Goal: Task Accomplishment & Management: Manage account settings

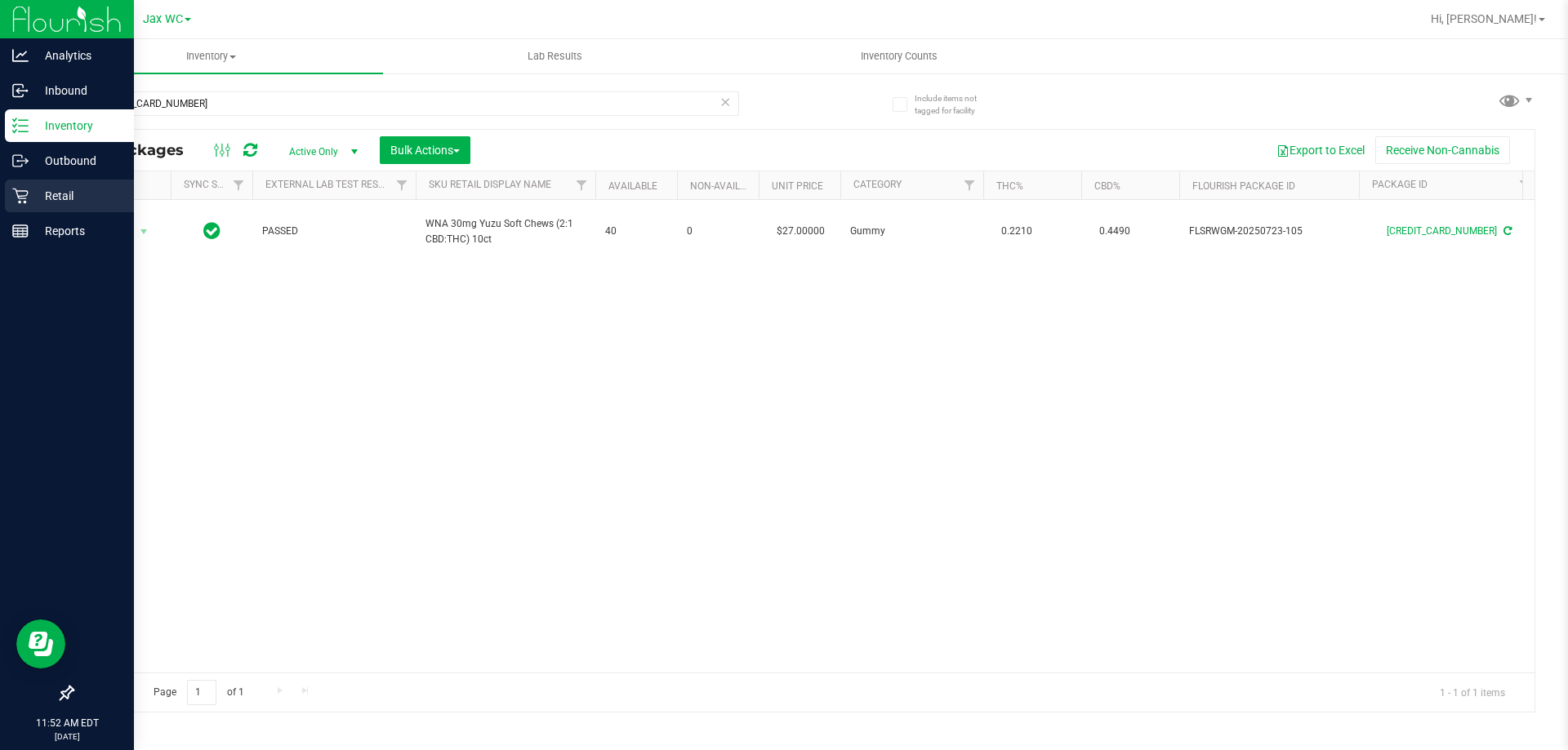
click at [47, 186] on div "Retail" at bounding box center [69, 196] width 129 height 33
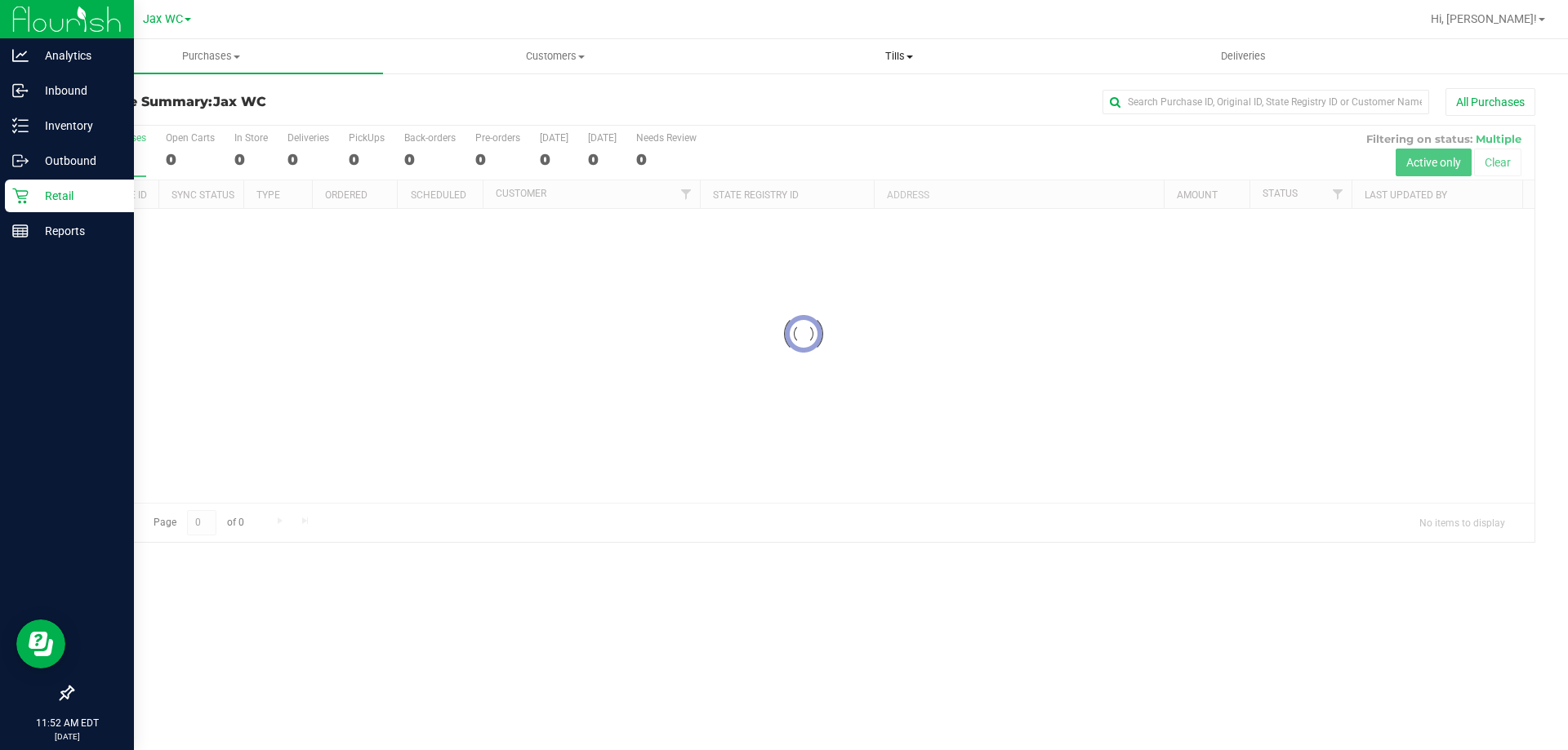
click at [884, 59] on span "Tills" at bounding box center [898, 56] width 343 height 15
click at [791, 94] on span "Manage tills" at bounding box center [782, 99] width 110 height 14
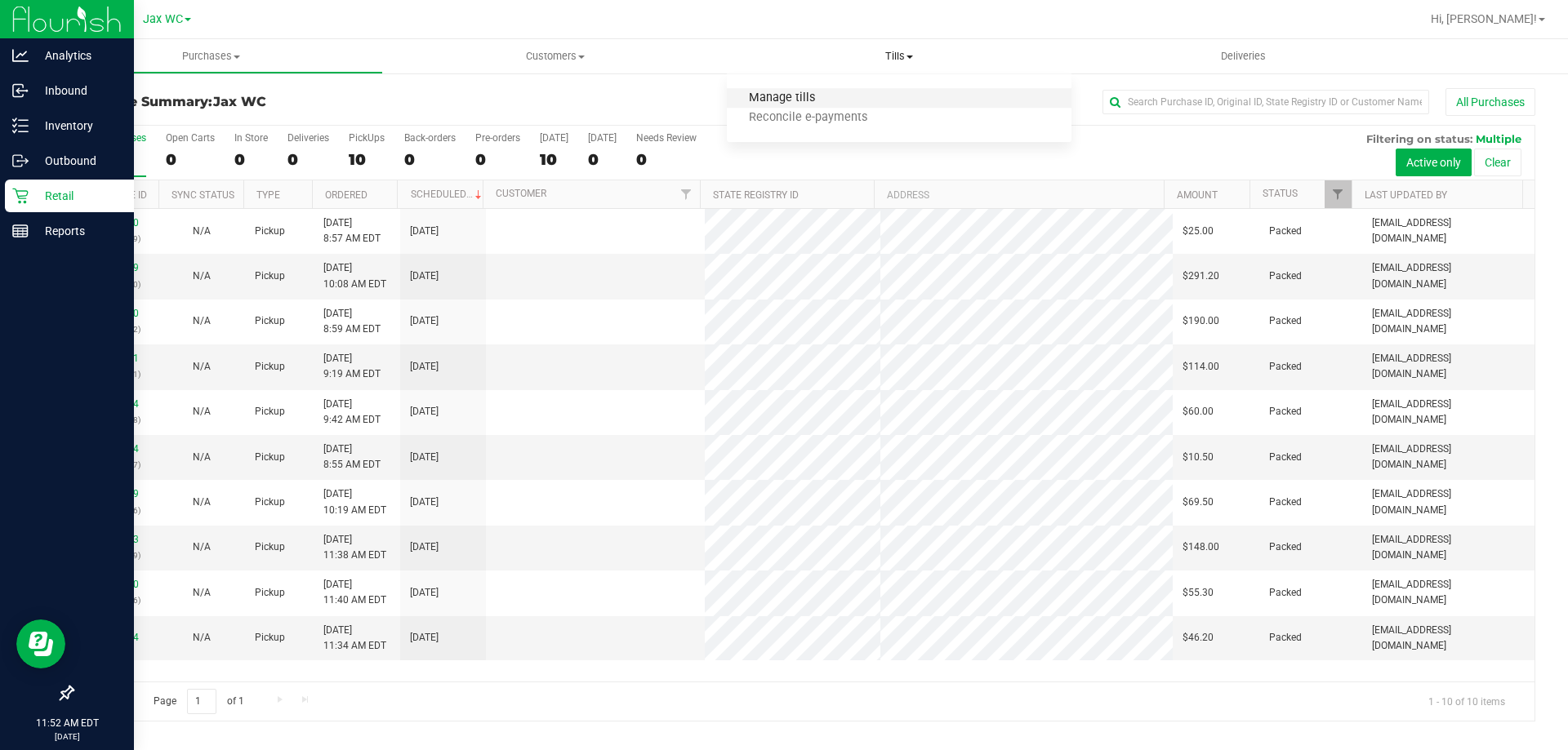
click at [816, 101] on span "Manage tills" at bounding box center [782, 99] width 110 height 14
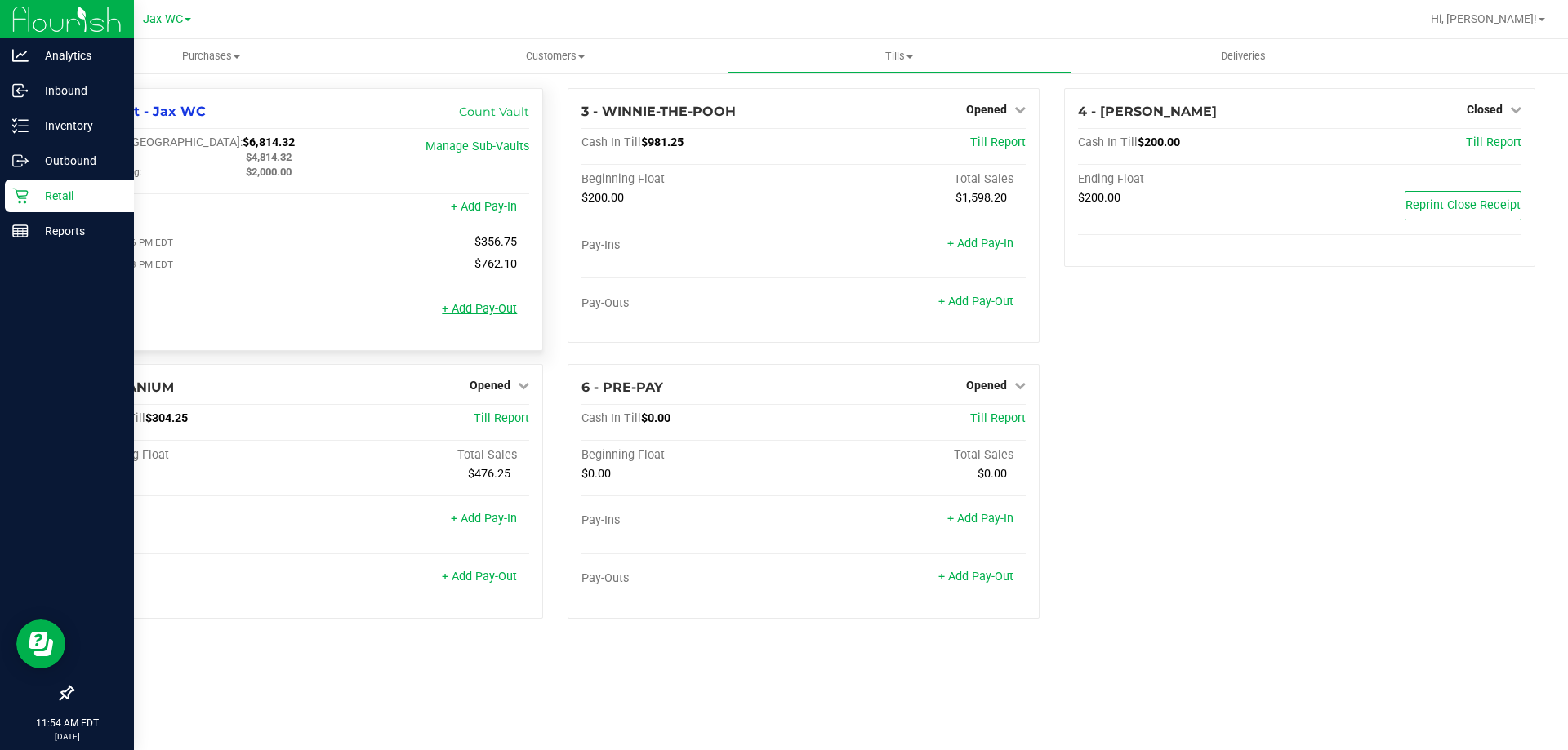
click at [482, 316] on link "+ Add Pay-Out" at bounding box center [478, 309] width 75 height 14
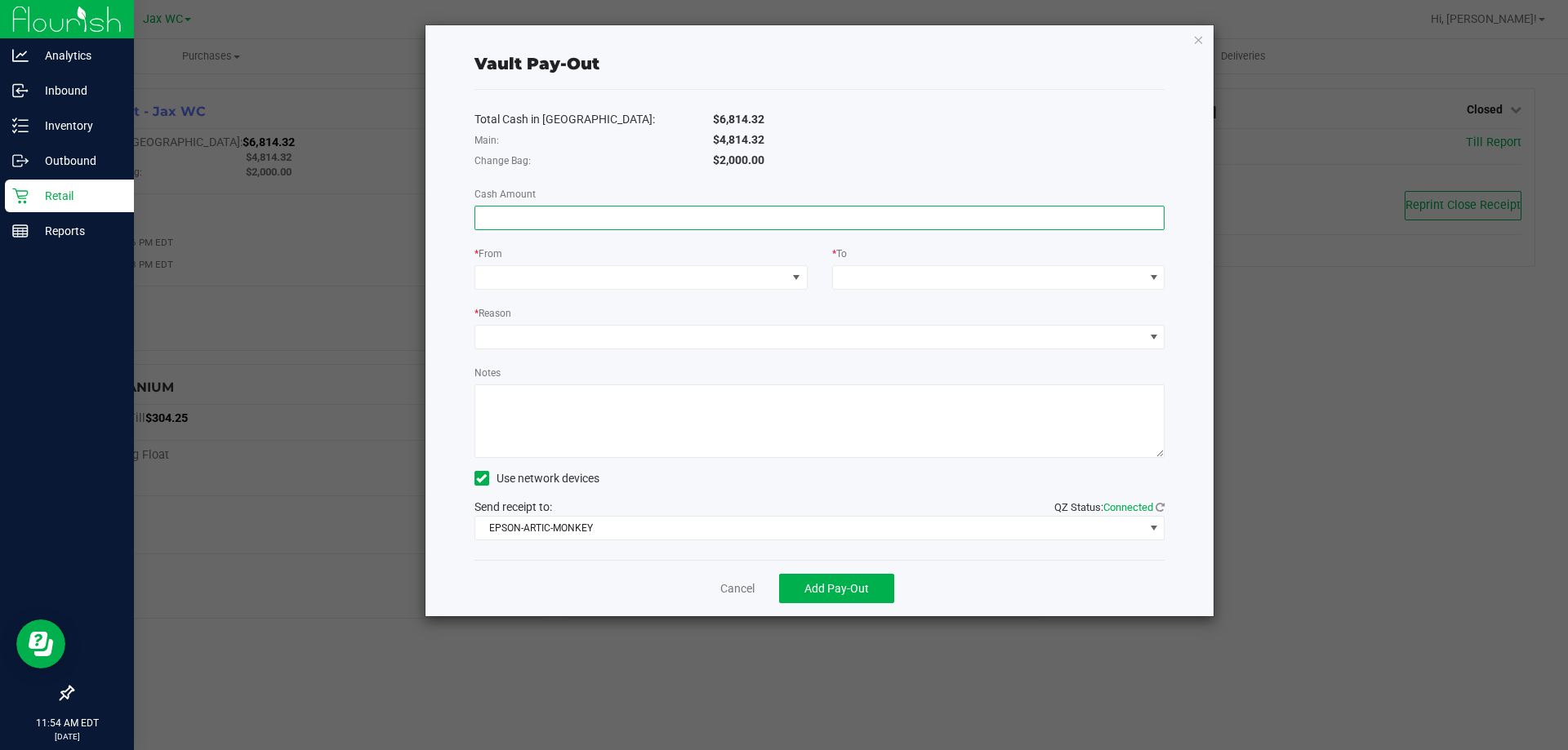
click at [620, 217] on input at bounding box center [820, 218] width 689 height 23
type input "$4,814.32"
click at [631, 276] on span at bounding box center [630, 278] width 311 height 23
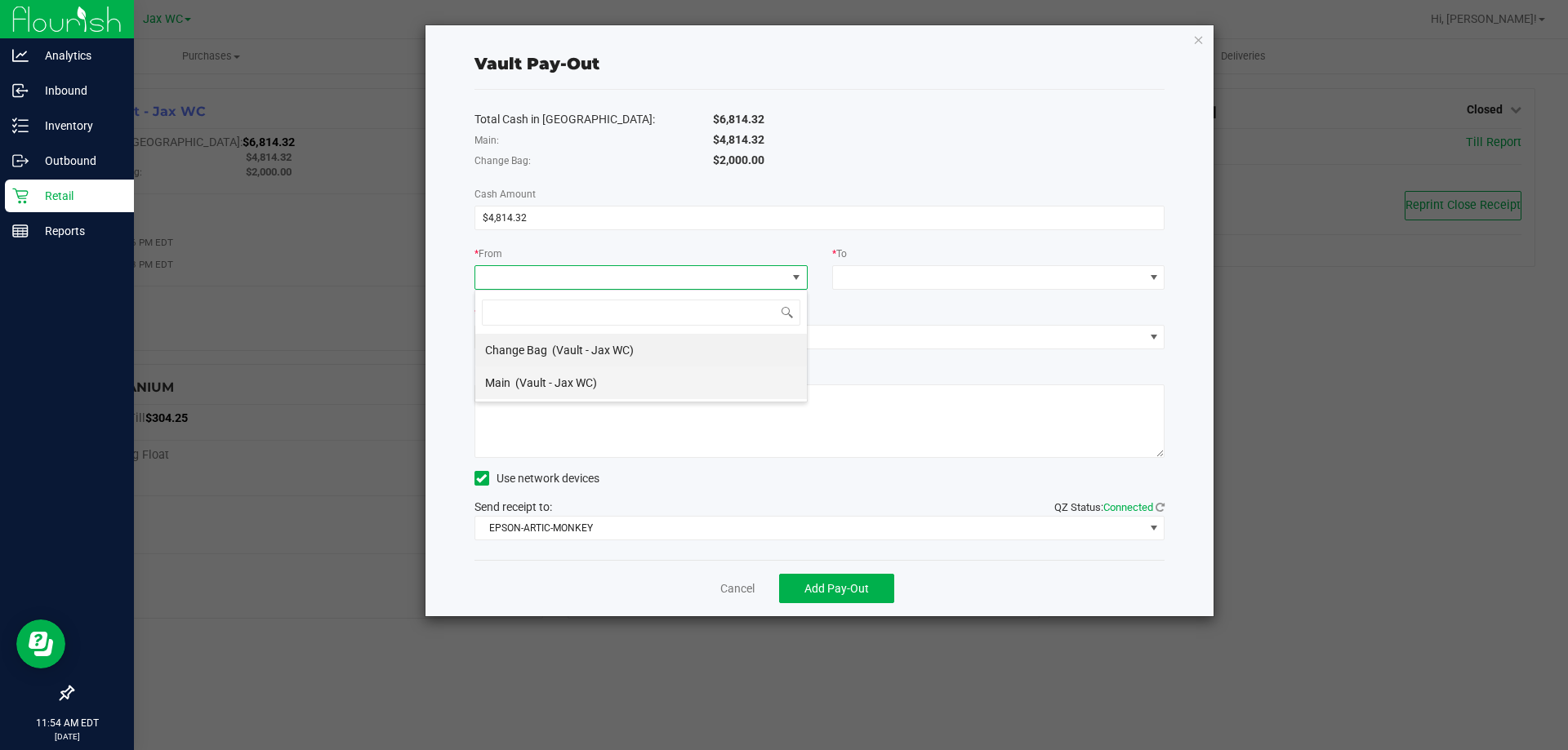
click at [656, 381] on li "Main (Vault - Jax WC)" at bounding box center [641, 382] width 332 height 33
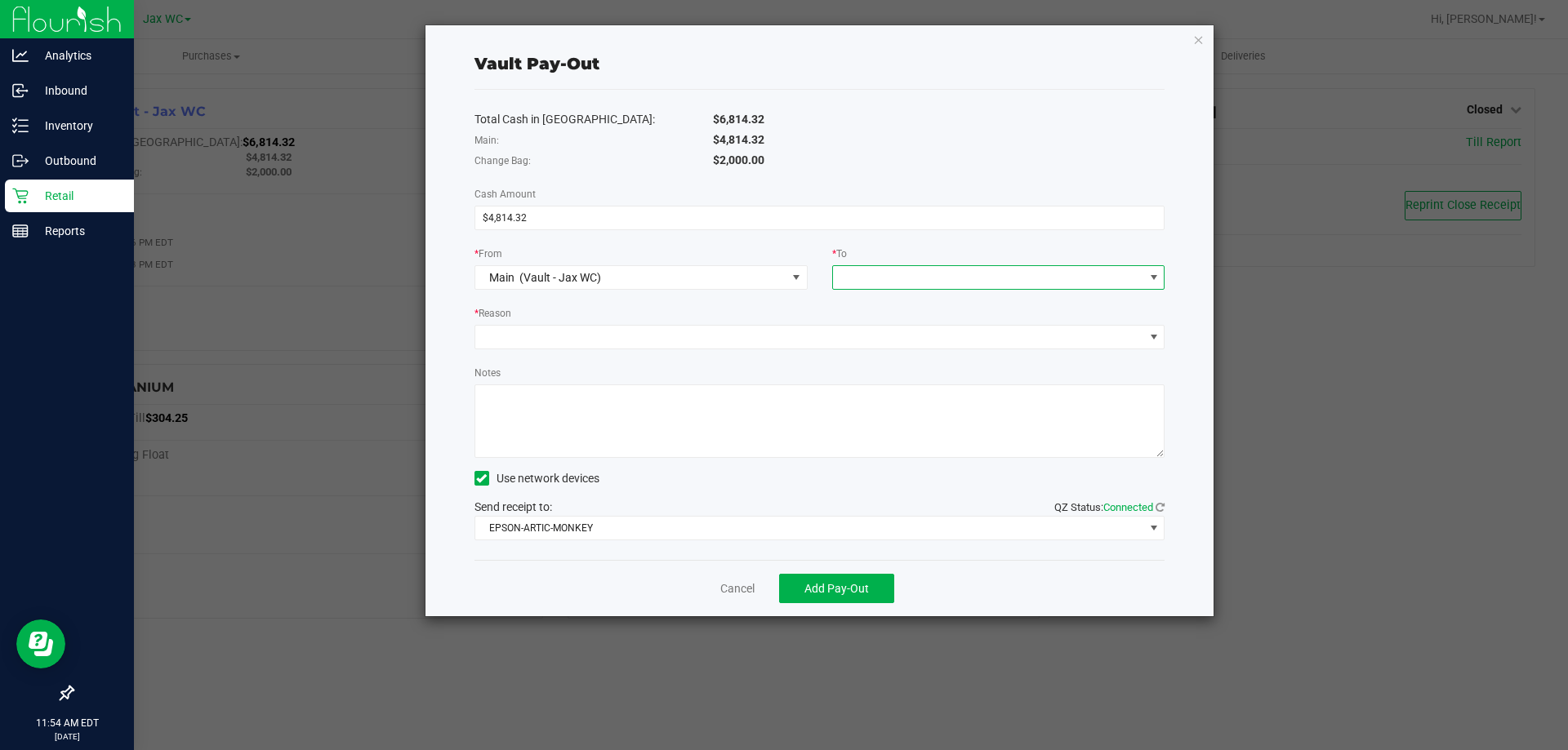
click at [927, 274] on span at bounding box center [988, 278] width 311 height 23
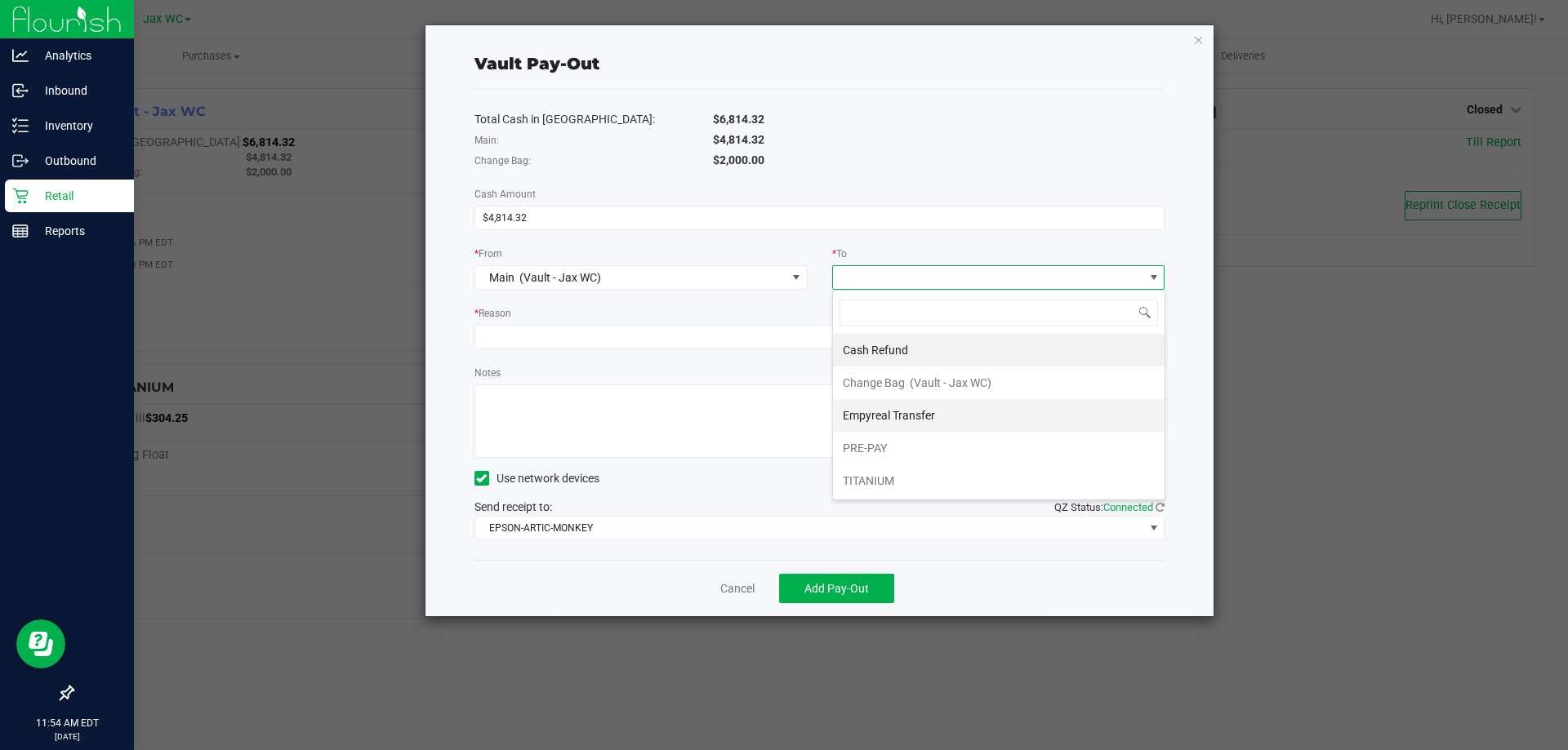
click at [942, 410] on li "Empyreal Transfer" at bounding box center [999, 415] width 332 height 33
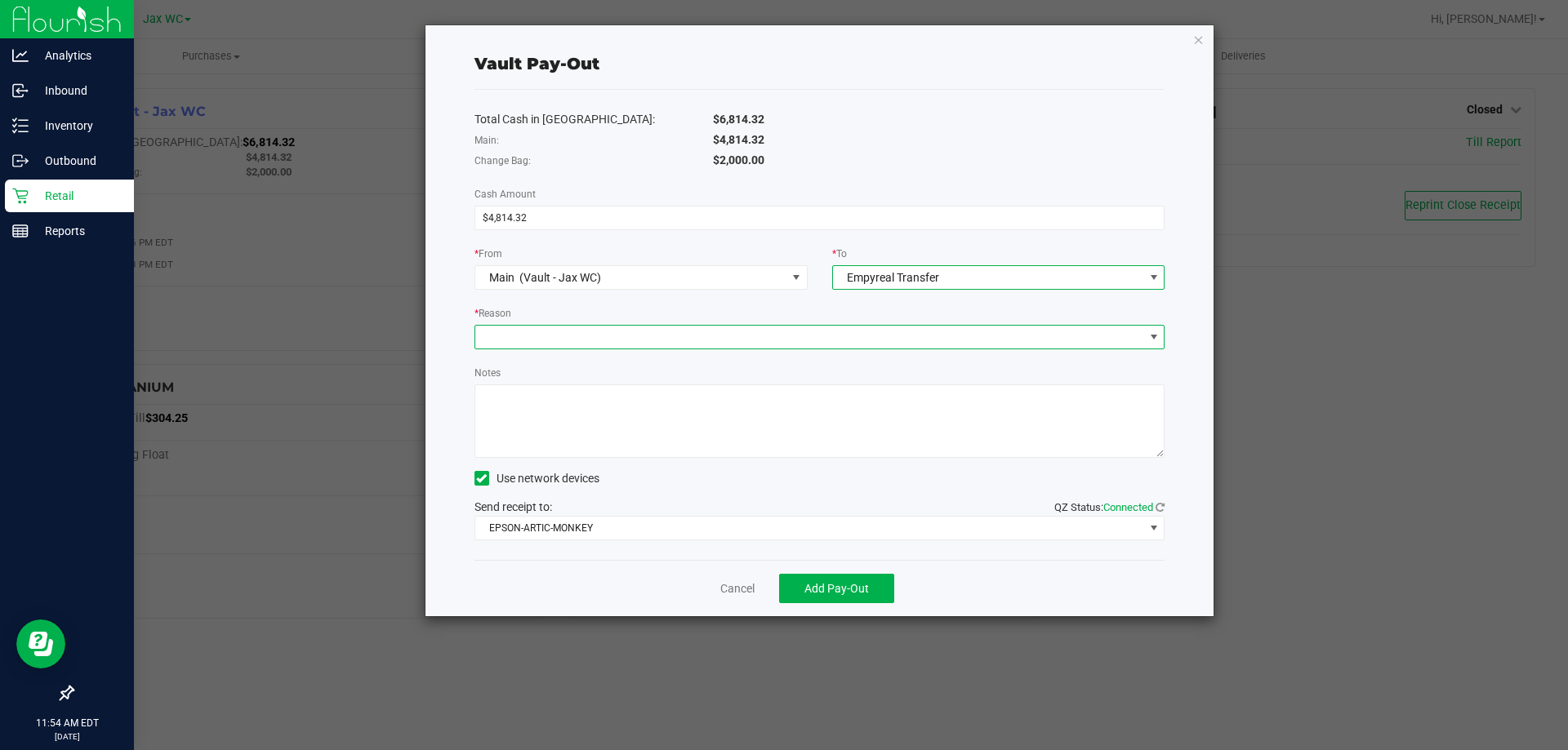
click at [655, 335] on span at bounding box center [810, 337] width 669 height 23
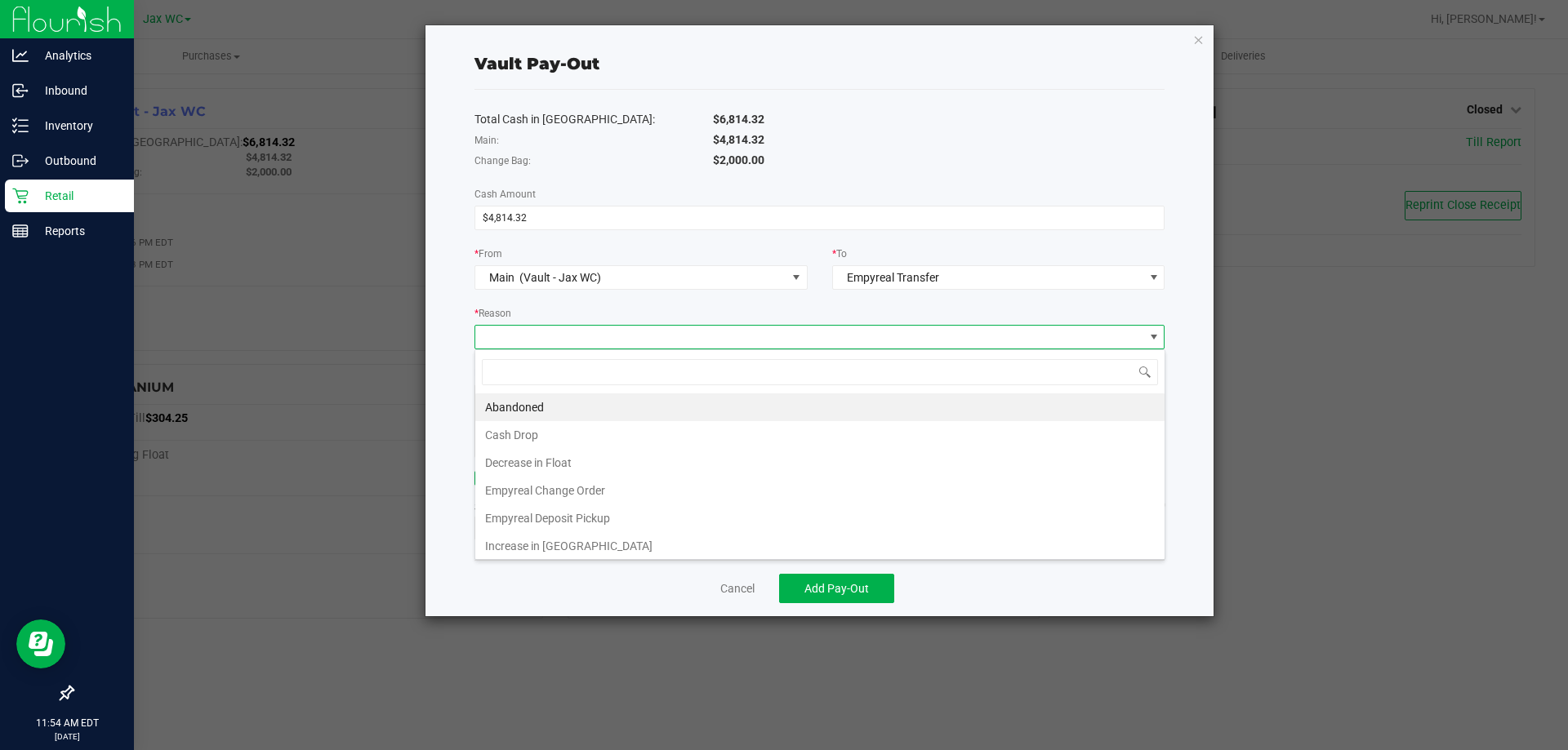
scroll to position [25, 690]
click at [652, 511] on li "Empyreal Deposit Pickup" at bounding box center [820, 518] width 689 height 28
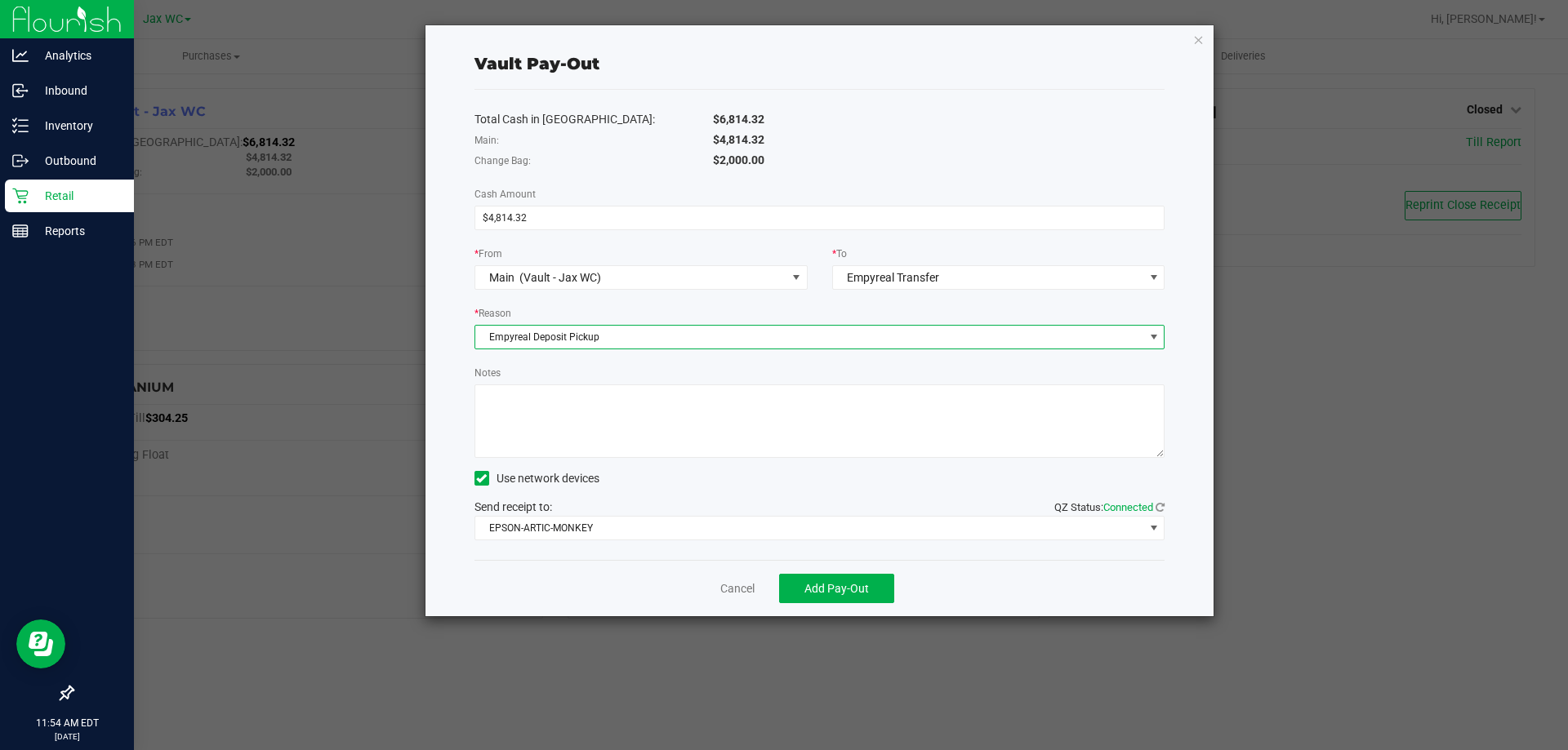
click at [597, 426] on textarea "Notes" at bounding box center [820, 421] width 691 height 74
type textarea "A.S."
drag, startPoint x: 672, startPoint y: 505, endPoint x: 670, endPoint y: 521, distance: 16.1
click at [671, 513] on div "Send receipt to: QZ Status: Connected EPSON-ARTIC-MONKEY" at bounding box center [820, 520] width 691 height 42
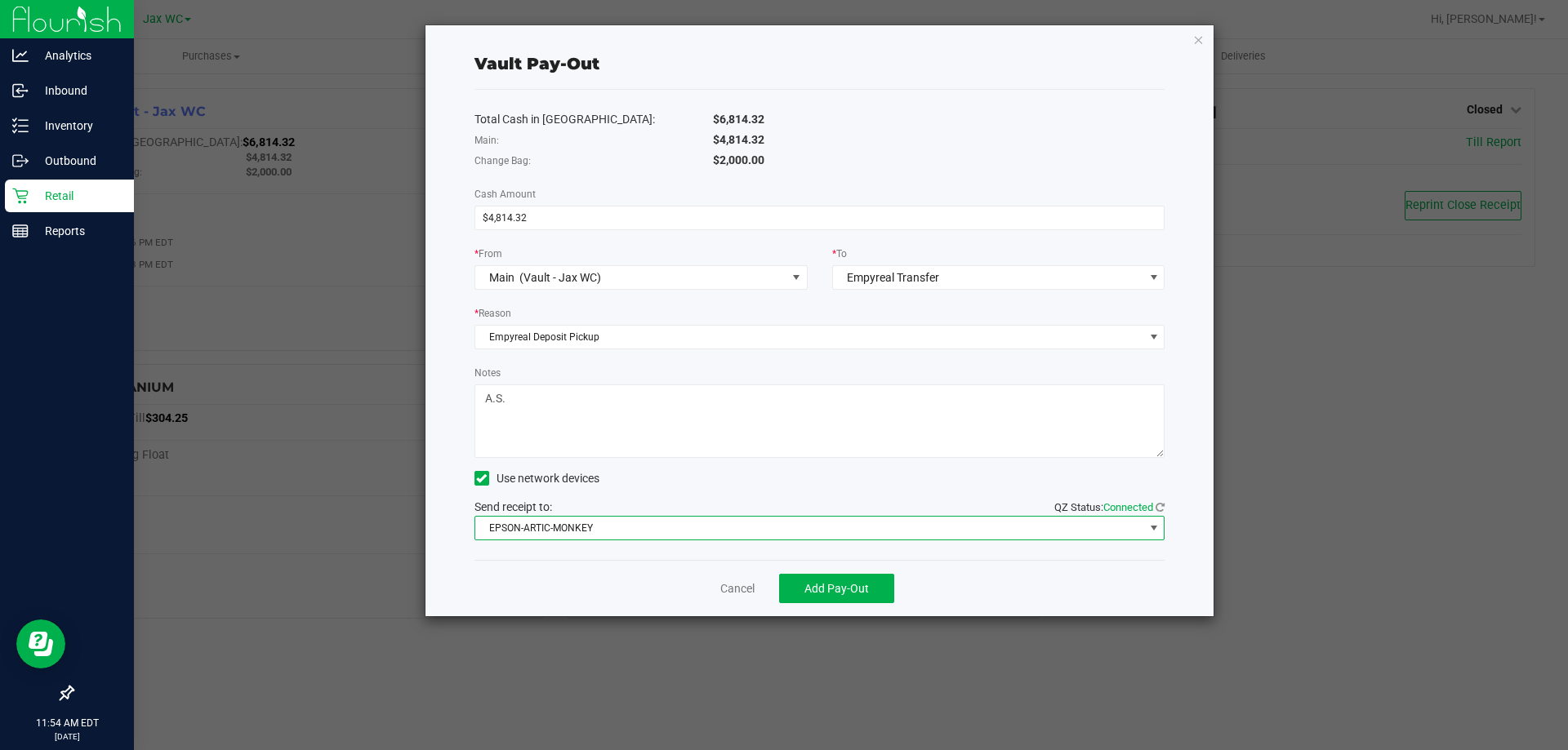
click at [670, 523] on span "EPSON-ARTIC-MONKEY" at bounding box center [810, 528] width 669 height 23
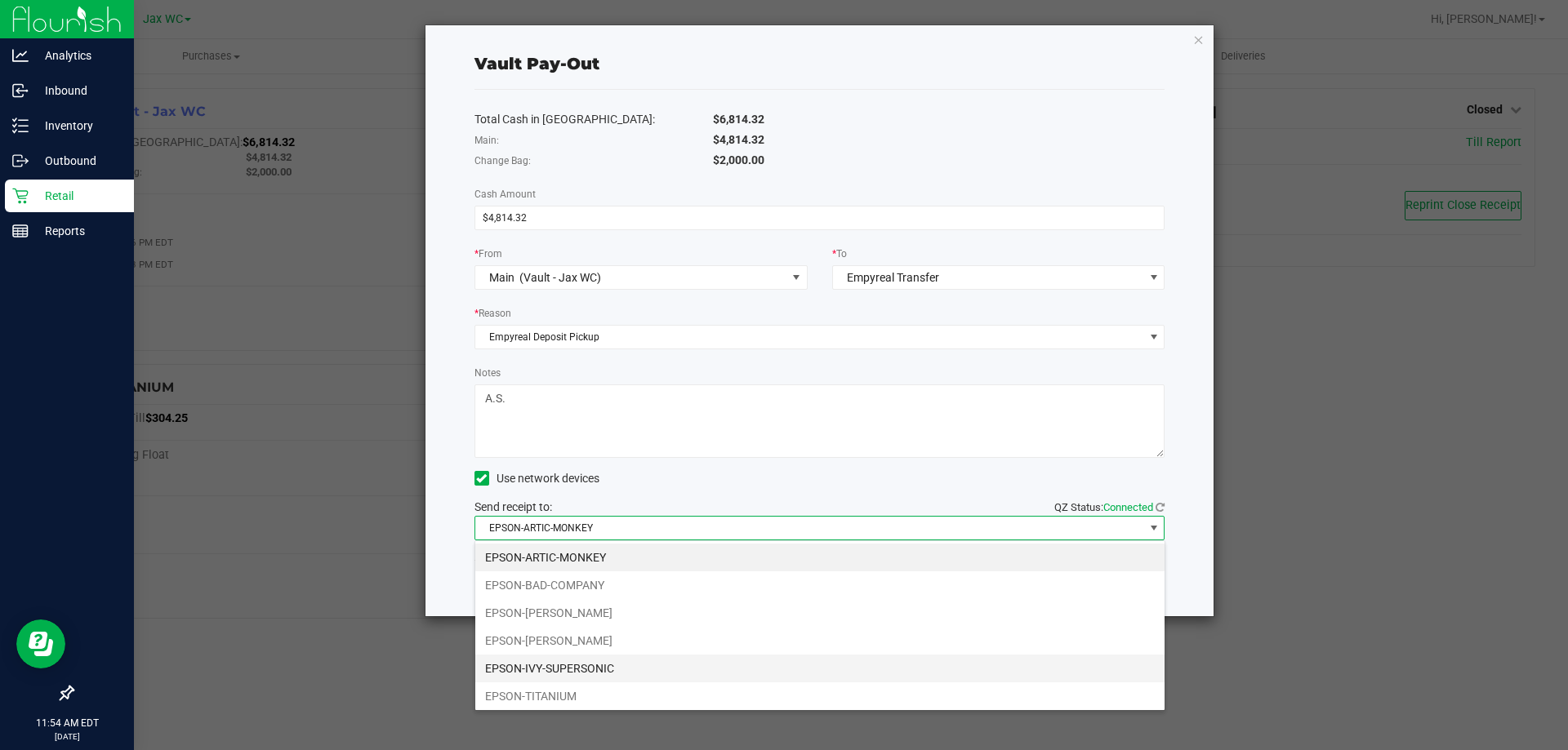
click at [647, 668] on li "EPSON-IVY-SUPERSONIC" at bounding box center [820, 669] width 689 height 28
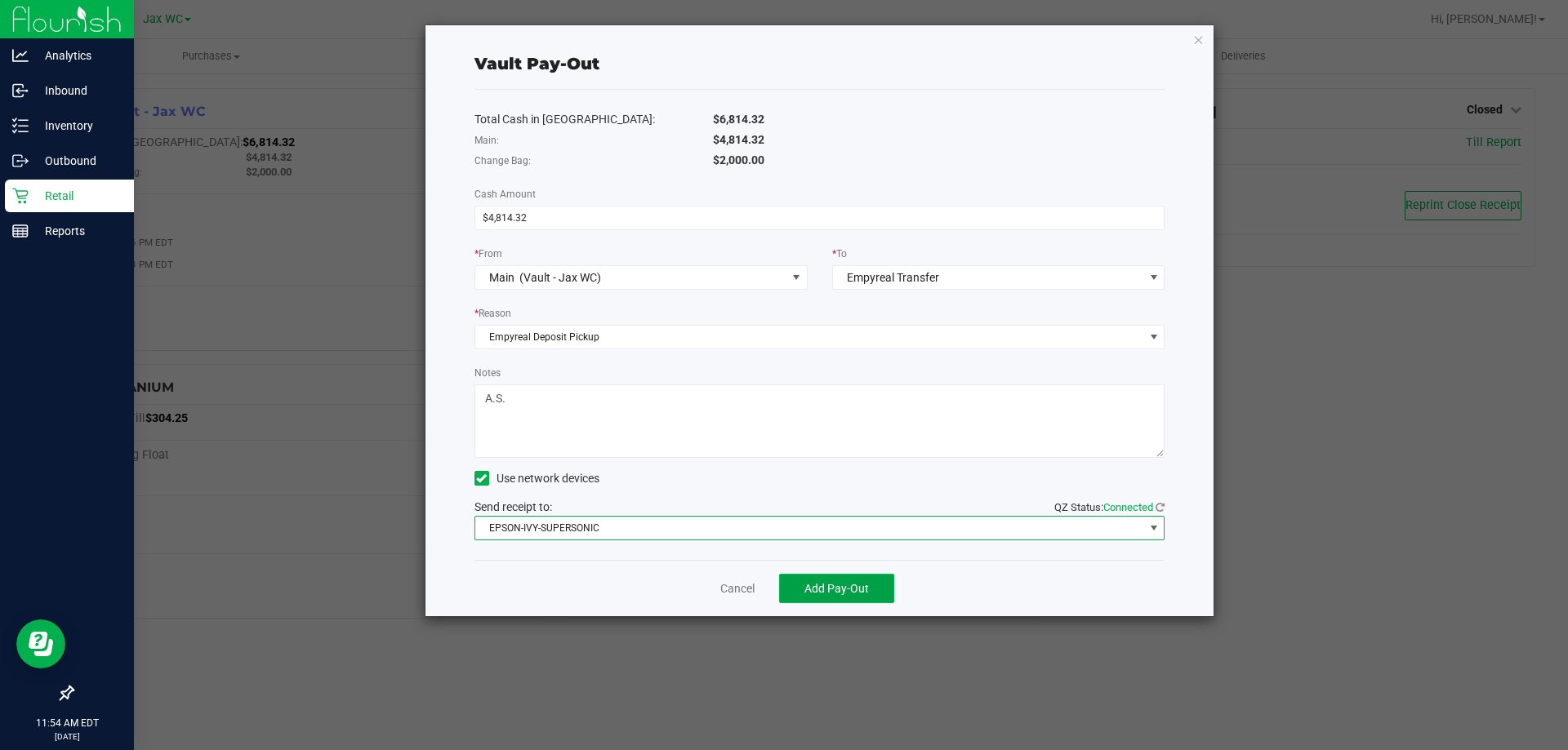
click at [842, 593] on span "Add Pay-Out" at bounding box center [836, 588] width 65 height 13
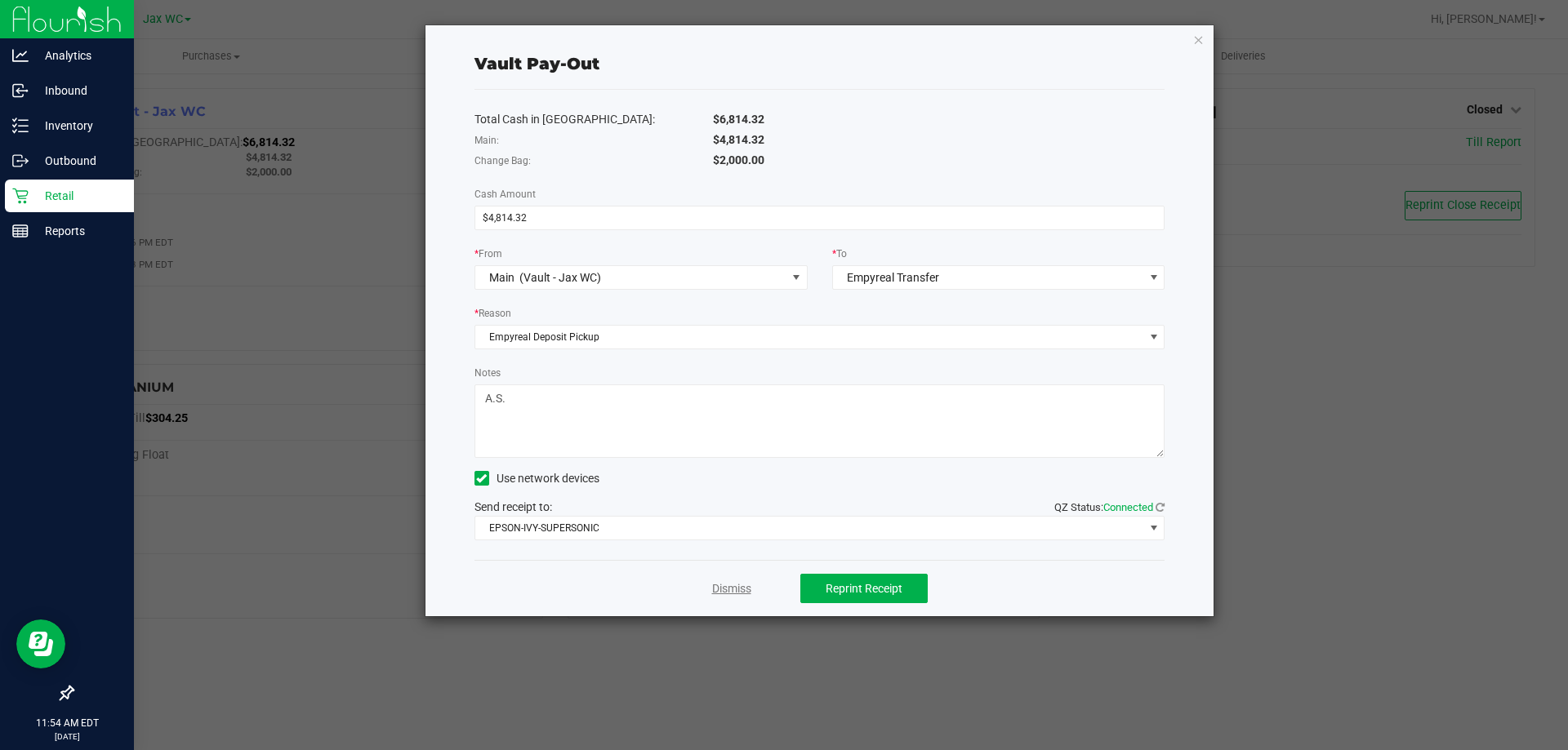
click at [742, 585] on link "Dismiss" at bounding box center [731, 588] width 39 height 17
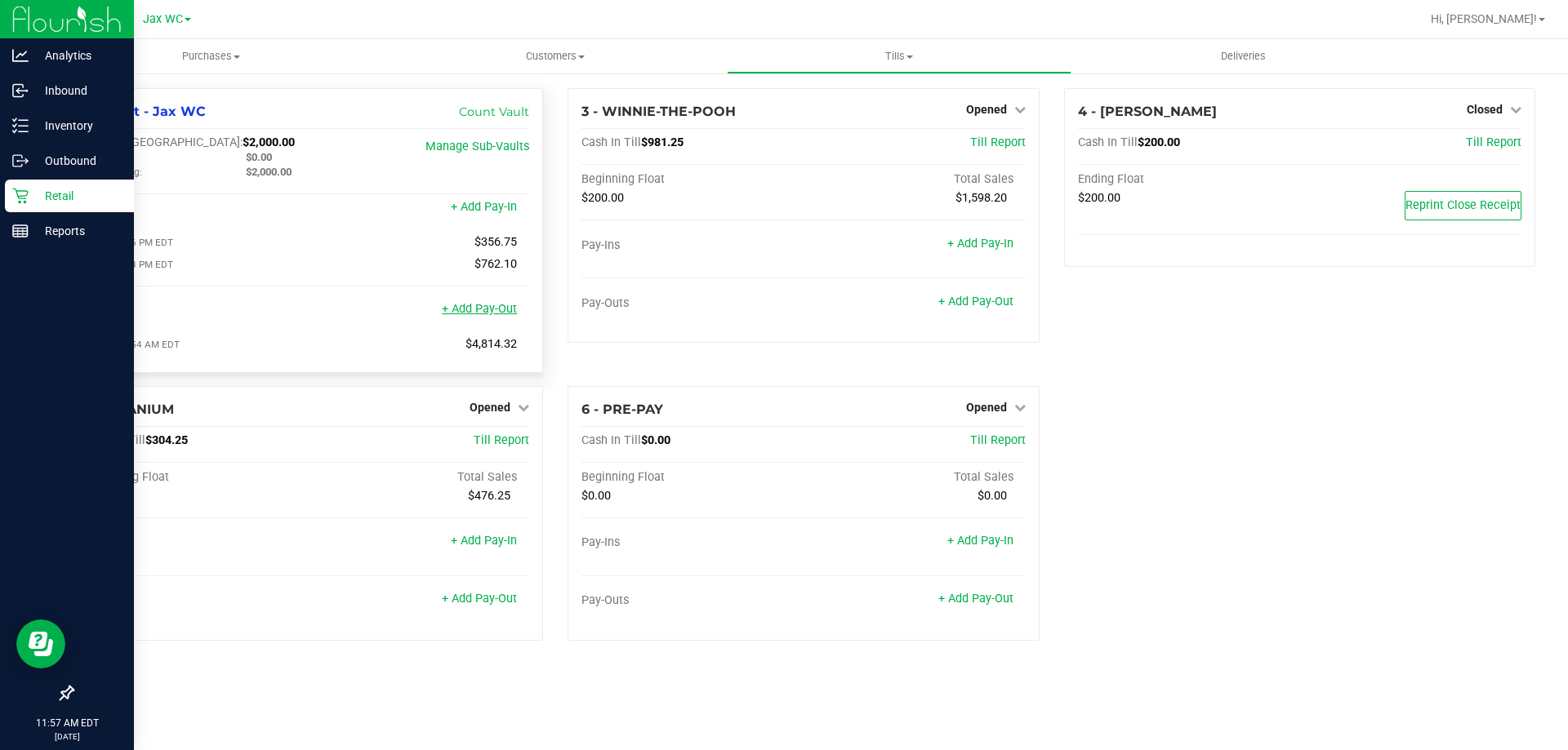
click at [468, 313] on link "+ Add Pay-Out" at bounding box center [478, 309] width 75 height 14
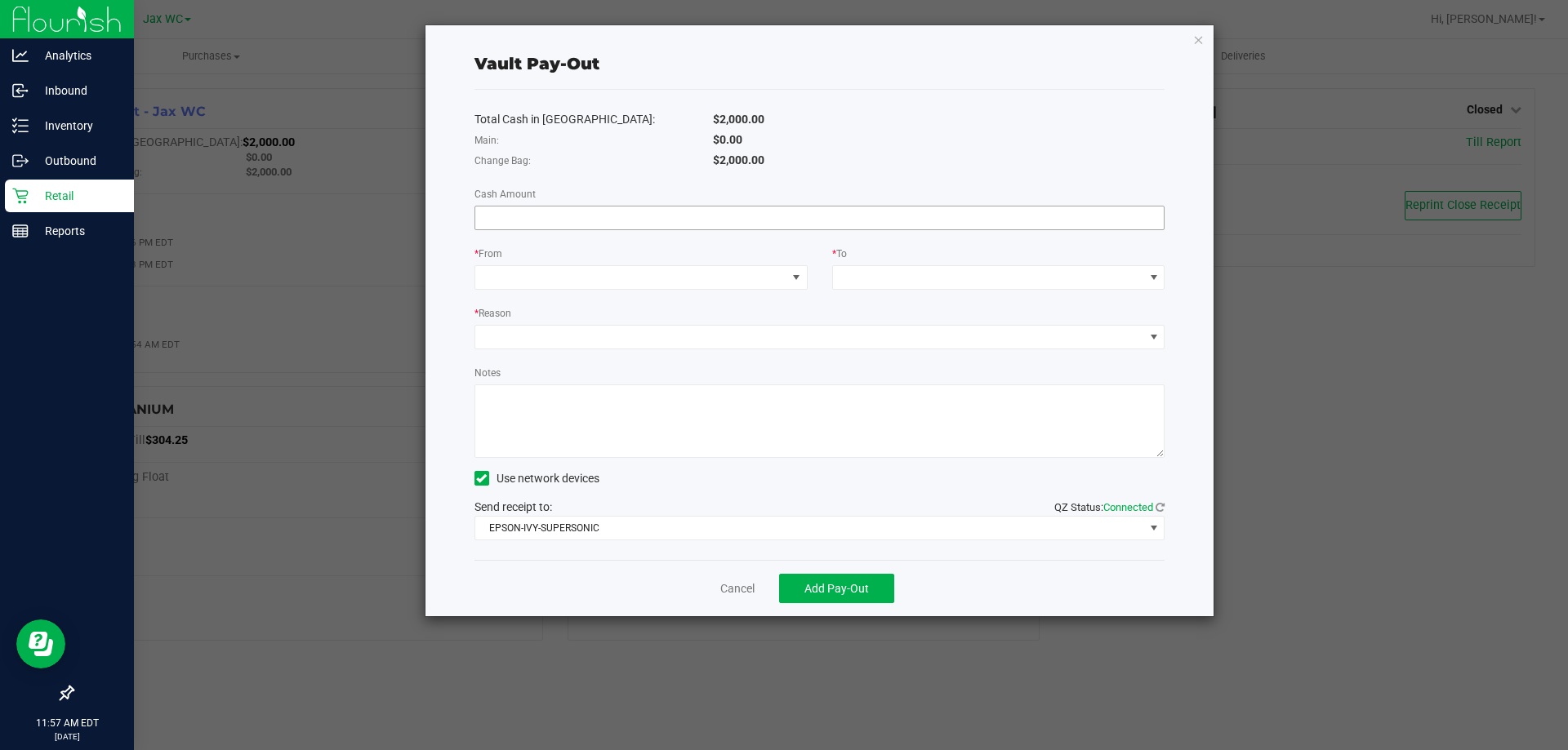
click at [528, 222] on input at bounding box center [820, 218] width 689 height 23
type input "$1,220.00"
click at [566, 276] on span at bounding box center [630, 278] width 311 height 23
click at [638, 348] on li "Change Bag (Vault - Jax WC)" at bounding box center [641, 350] width 332 height 33
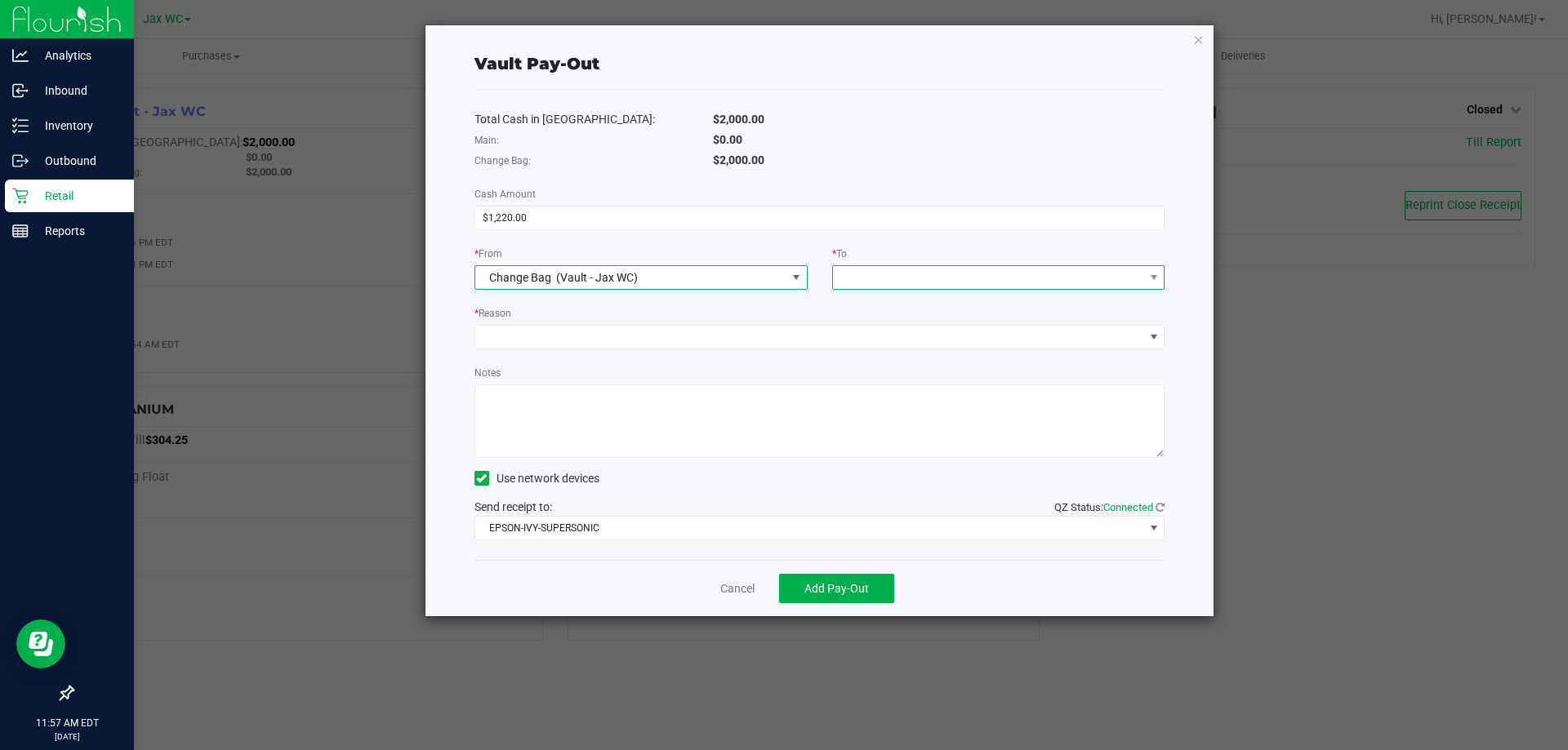
click at [893, 279] on span at bounding box center [988, 278] width 311 height 23
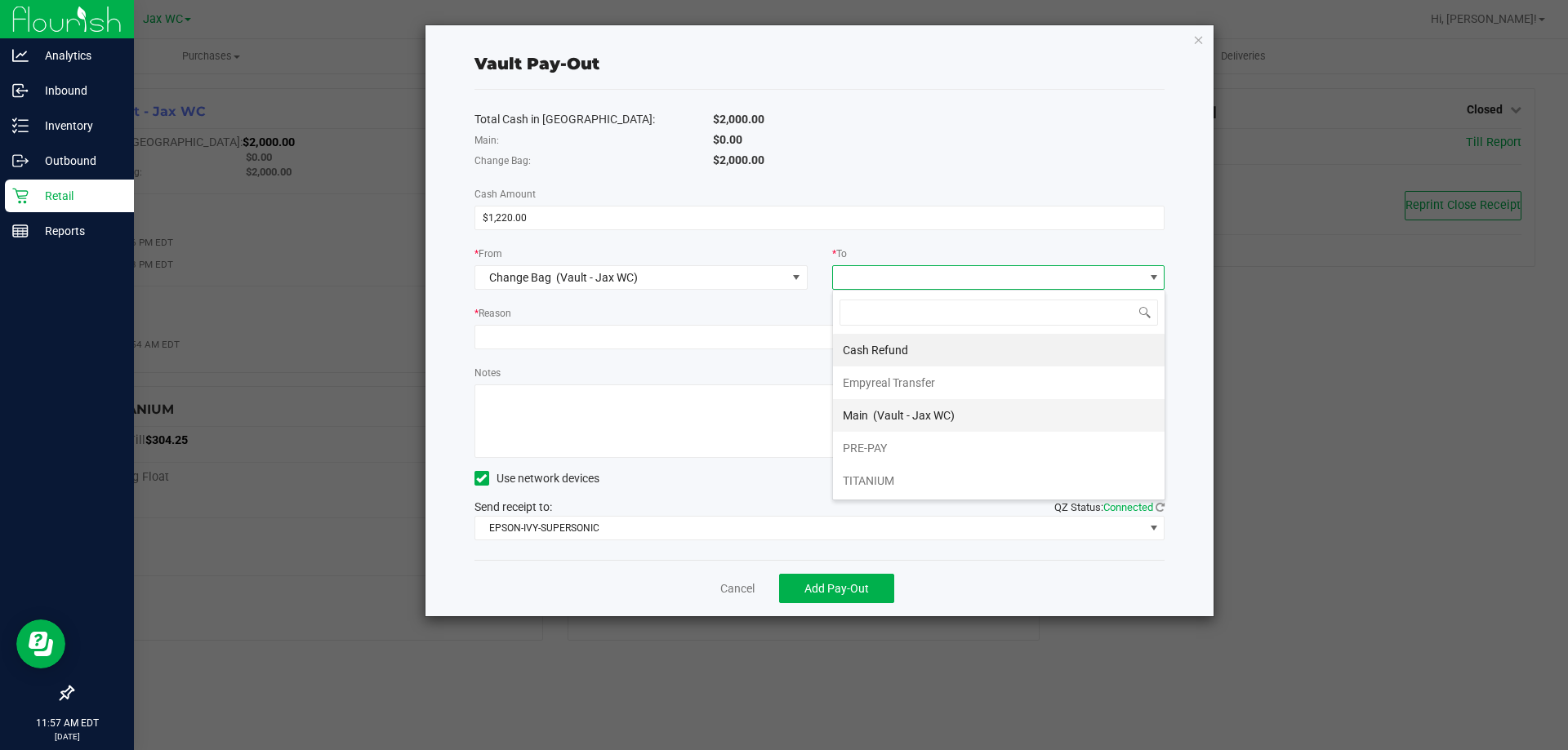
click at [924, 421] on span "(Vault - Jax WC)" at bounding box center [914, 415] width 82 height 13
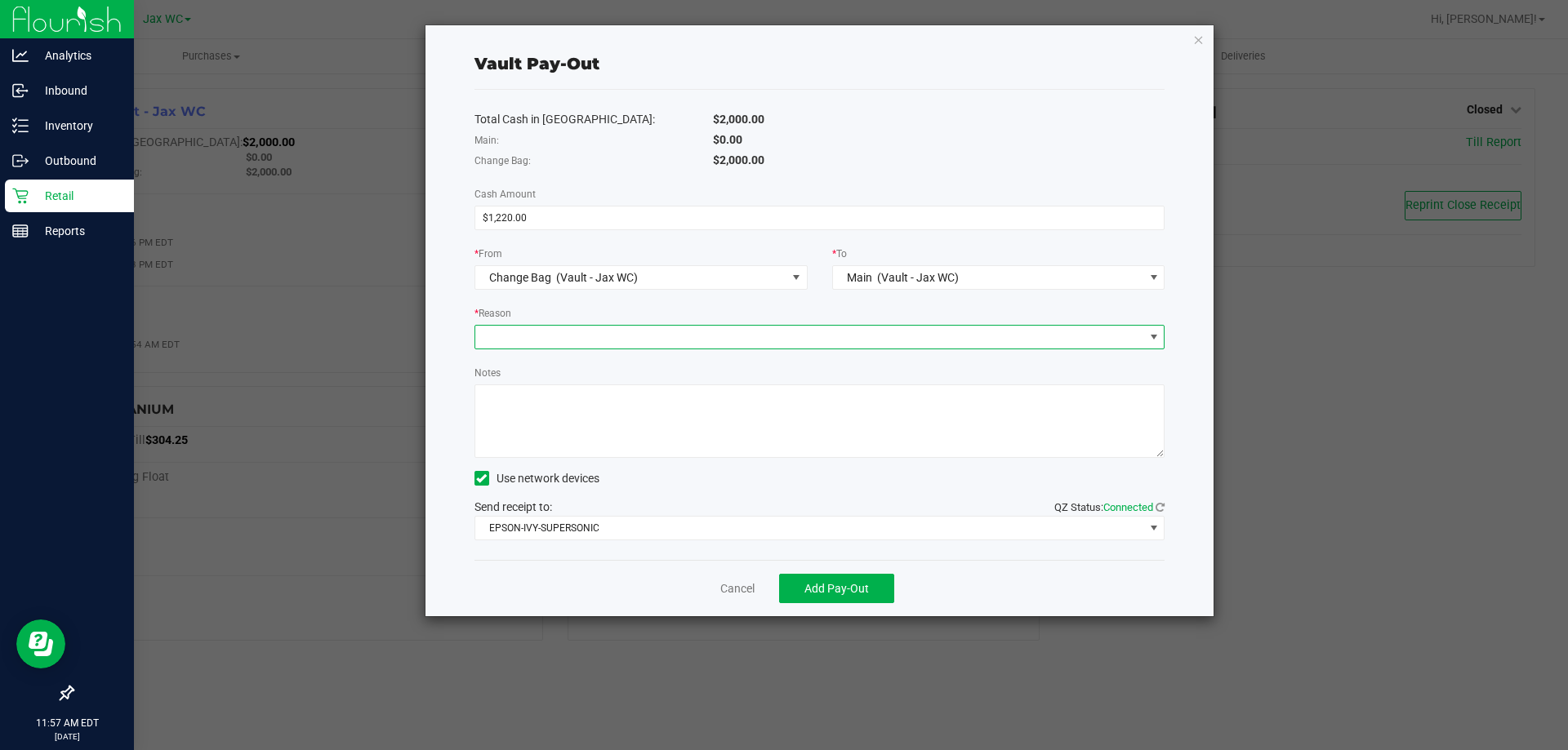
click at [789, 337] on span at bounding box center [810, 337] width 669 height 23
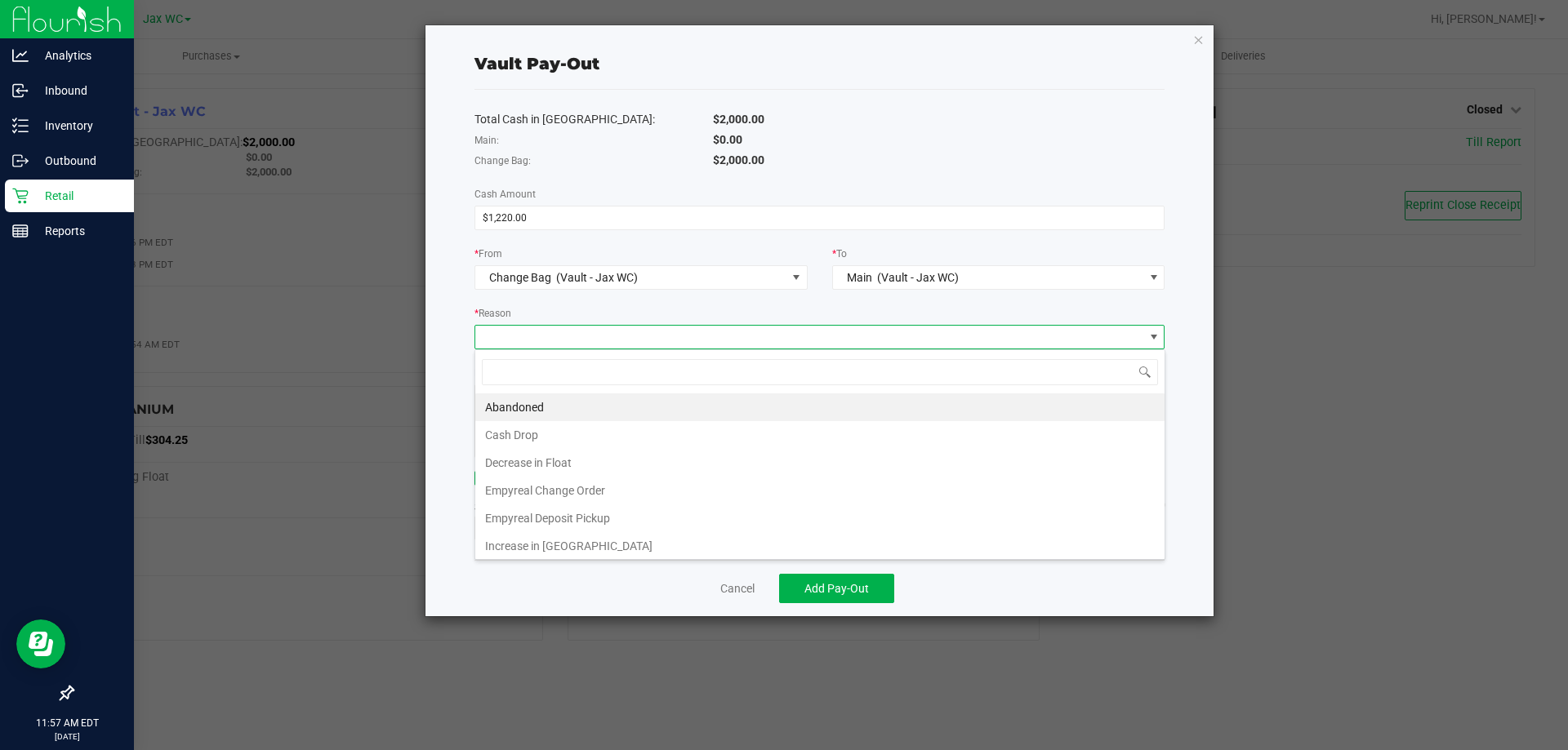
scroll to position [25, 690]
click at [698, 485] on li "Empyreal Change Order" at bounding box center [820, 490] width 689 height 28
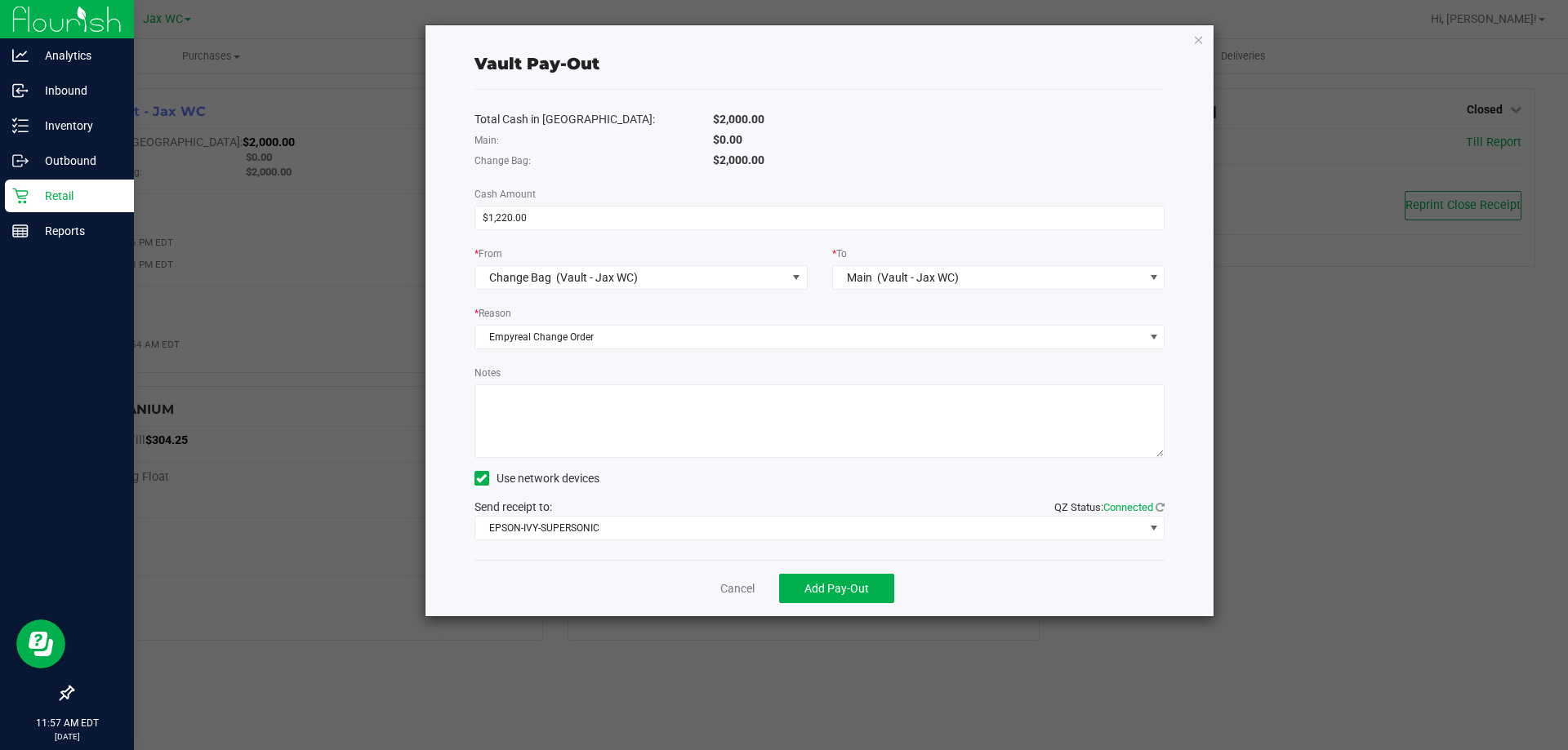
click at [675, 421] on textarea "Notes" at bounding box center [820, 421] width 691 height 74
type textarea "AS"
click at [823, 585] on span "Add Pay-Out" at bounding box center [836, 588] width 65 height 13
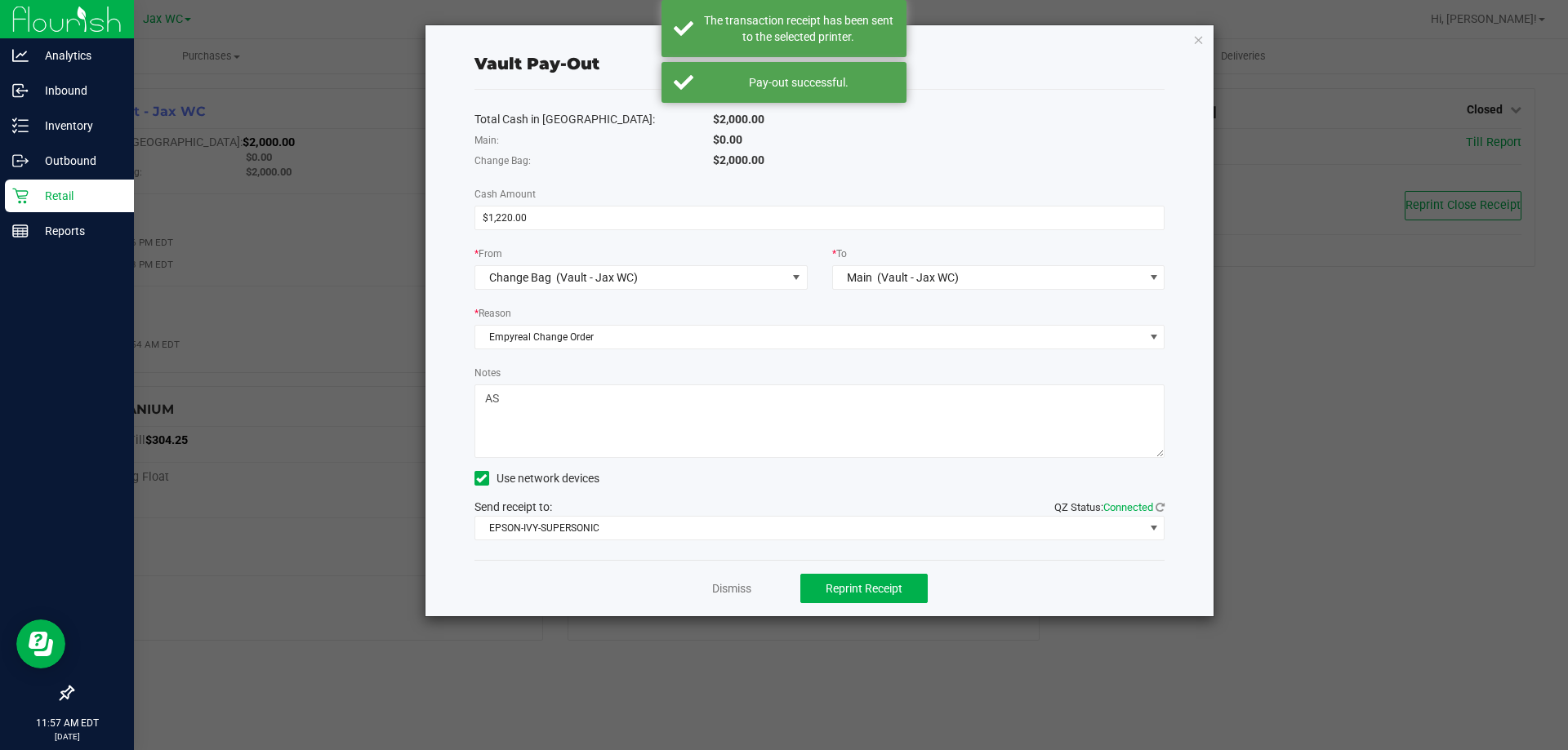
click at [737, 597] on div "Dismiss Reprint Receipt" at bounding box center [820, 588] width 691 height 56
click at [735, 589] on link "Dismiss" at bounding box center [731, 588] width 39 height 17
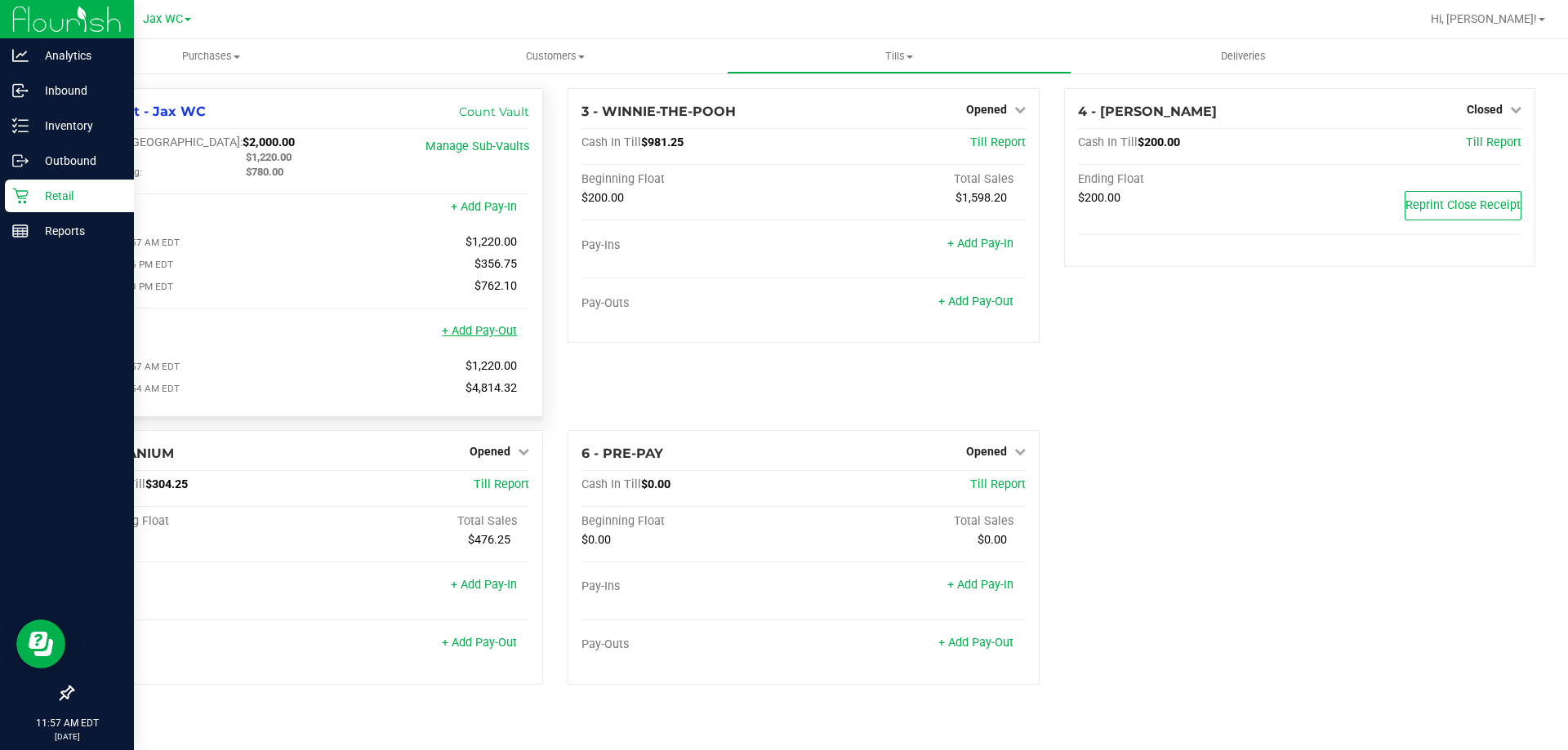
click at [481, 337] on link "+ Add Pay-Out" at bounding box center [478, 332] width 75 height 14
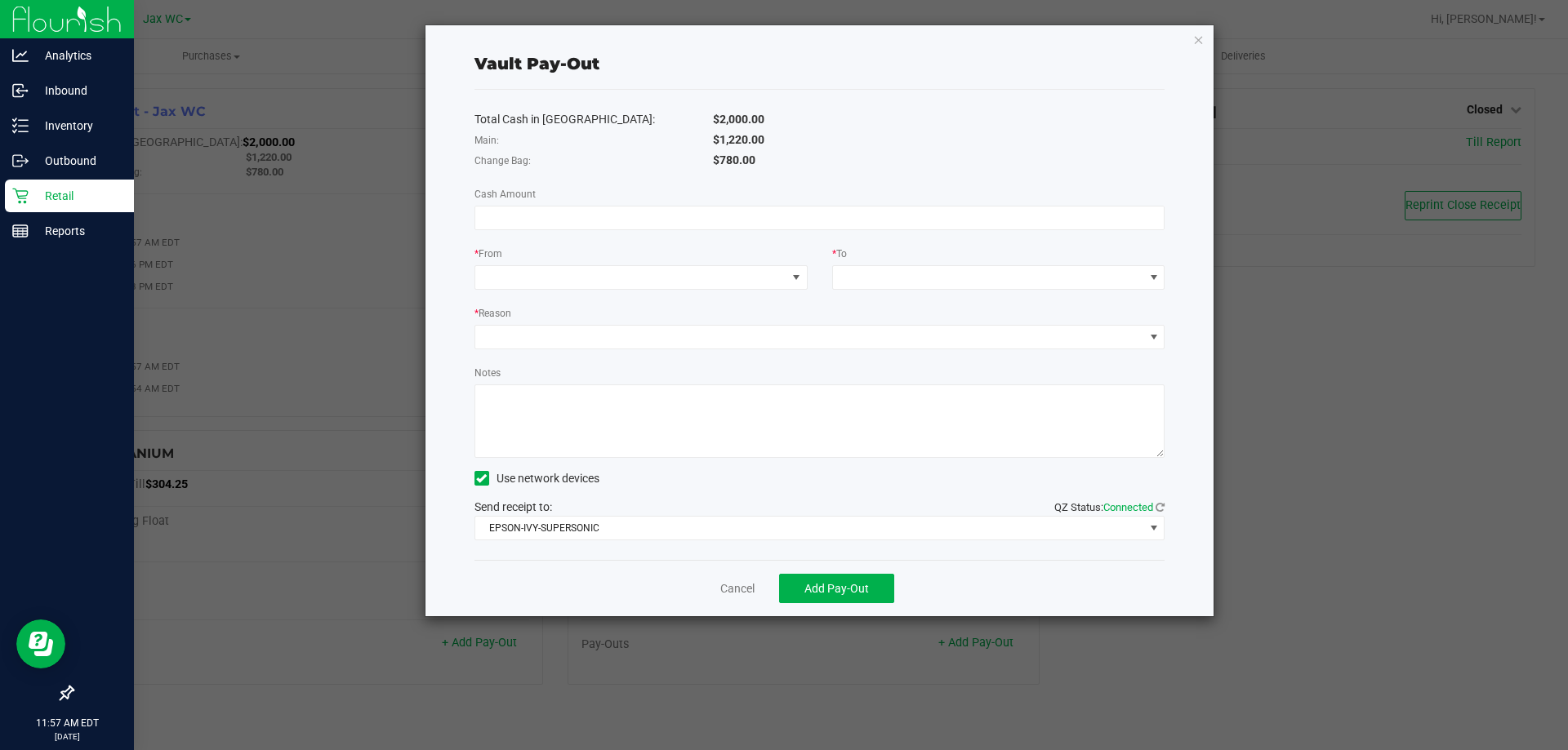
click at [794, 231] on div "Total Cash in [GEOGRAPHIC_DATA]: $2,000.00 Main: $1,220.00 Change Bag: $780.00 …" at bounding box center [820, 325] width 691 height 470
click at [790, 225] on input at bounding box center [820, 218] width 689 height 23
type input "$1,220.00"
click at [633, 266] on span at bounding box center [641, 278] width 334 height 25
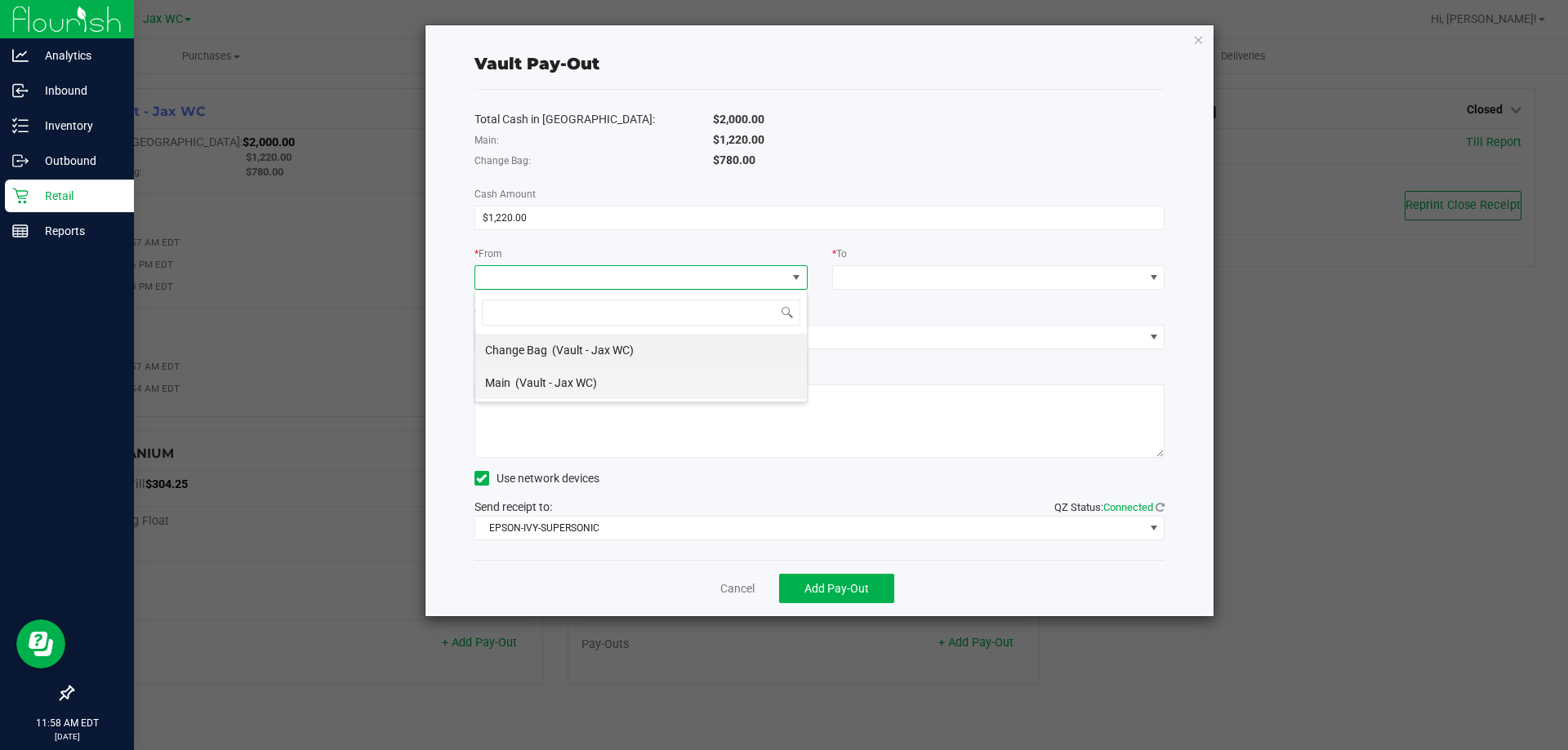
click at [687, 374] on li "Main (Vault - Jax WC)" at bounding box center [641, 382] width 332 height 33
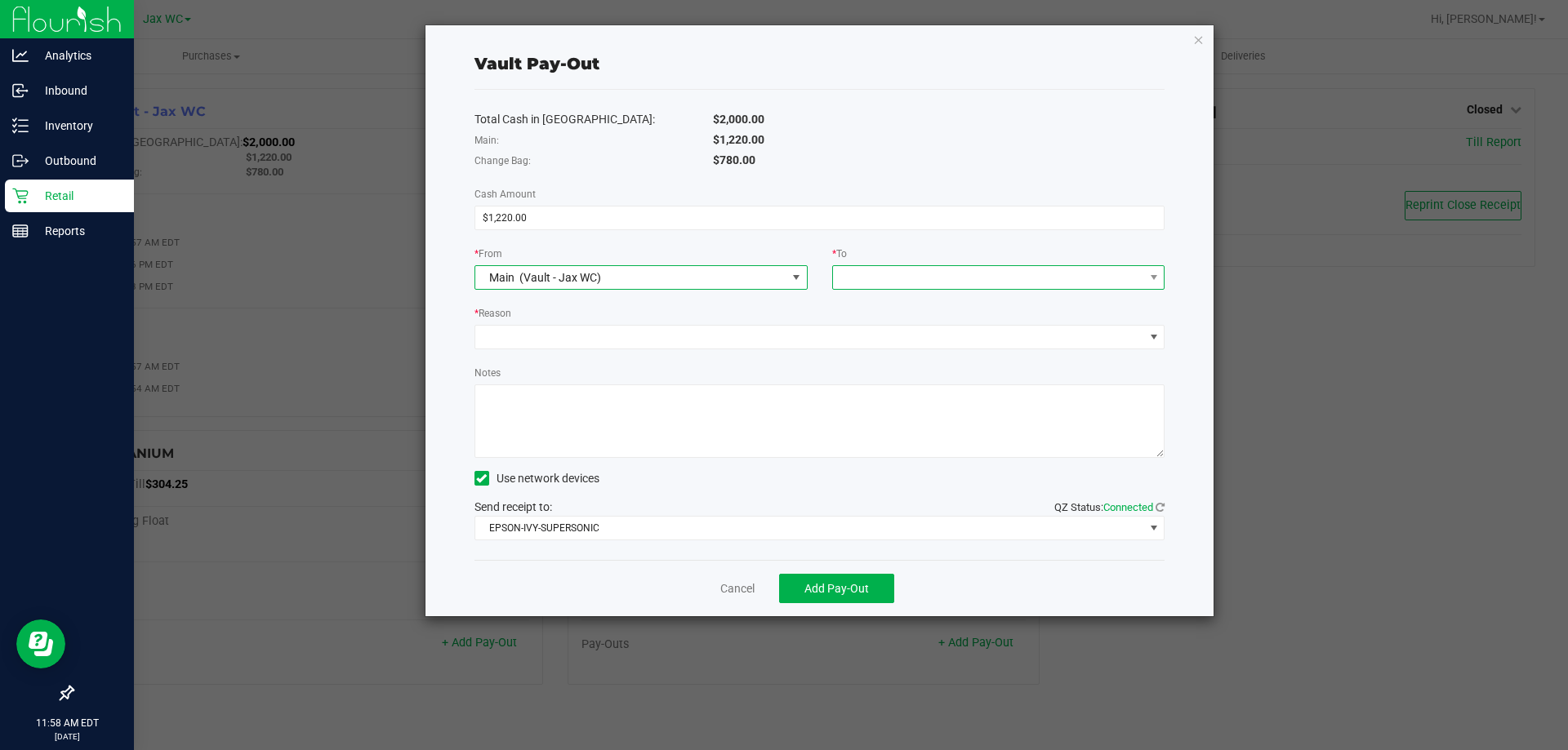
click at [893, 280] on span at bounding box center [988, 278] width 311 height 23
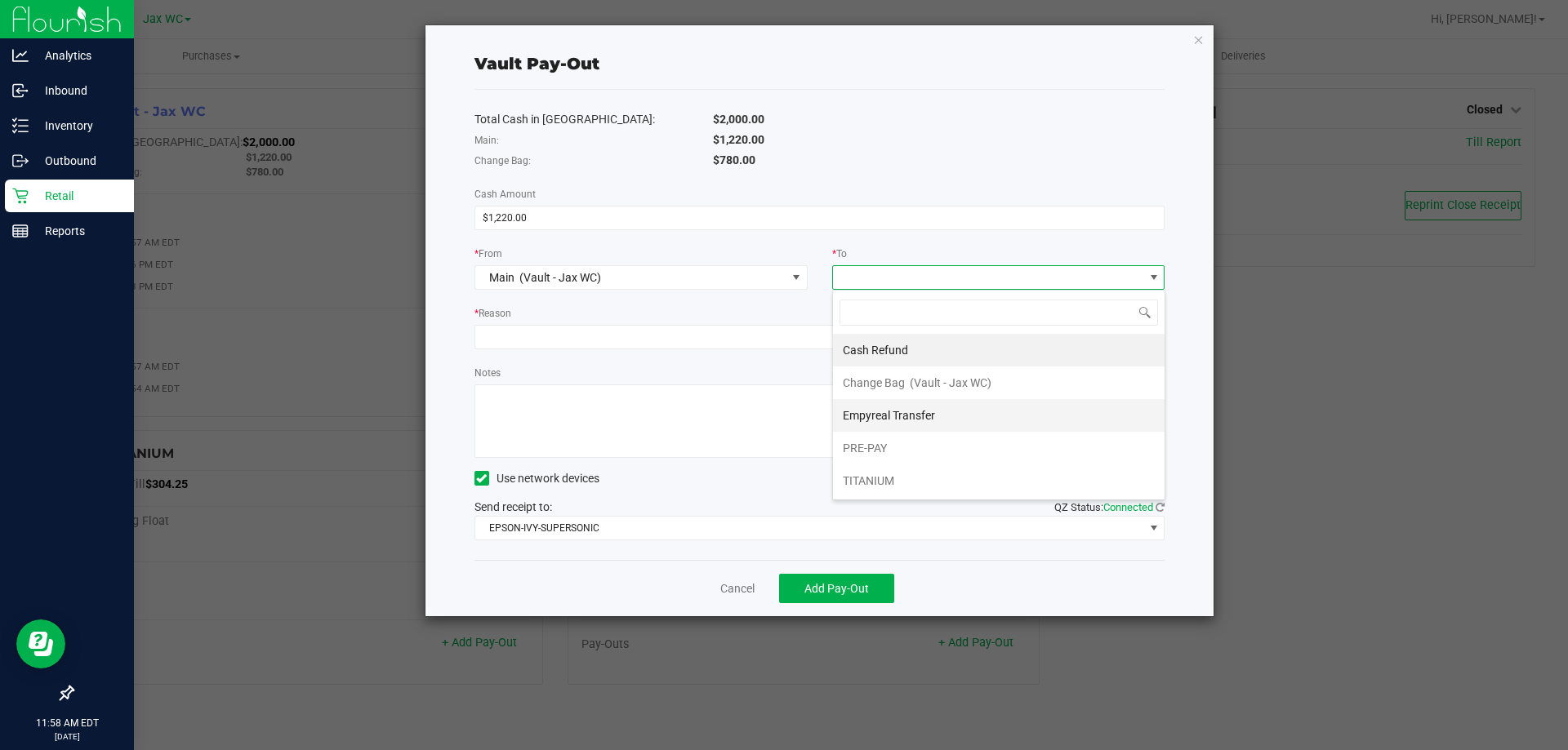
click at [994, 407] on li "Empyreal Transfer" at bounding box center [999, 415] width 332 height 33
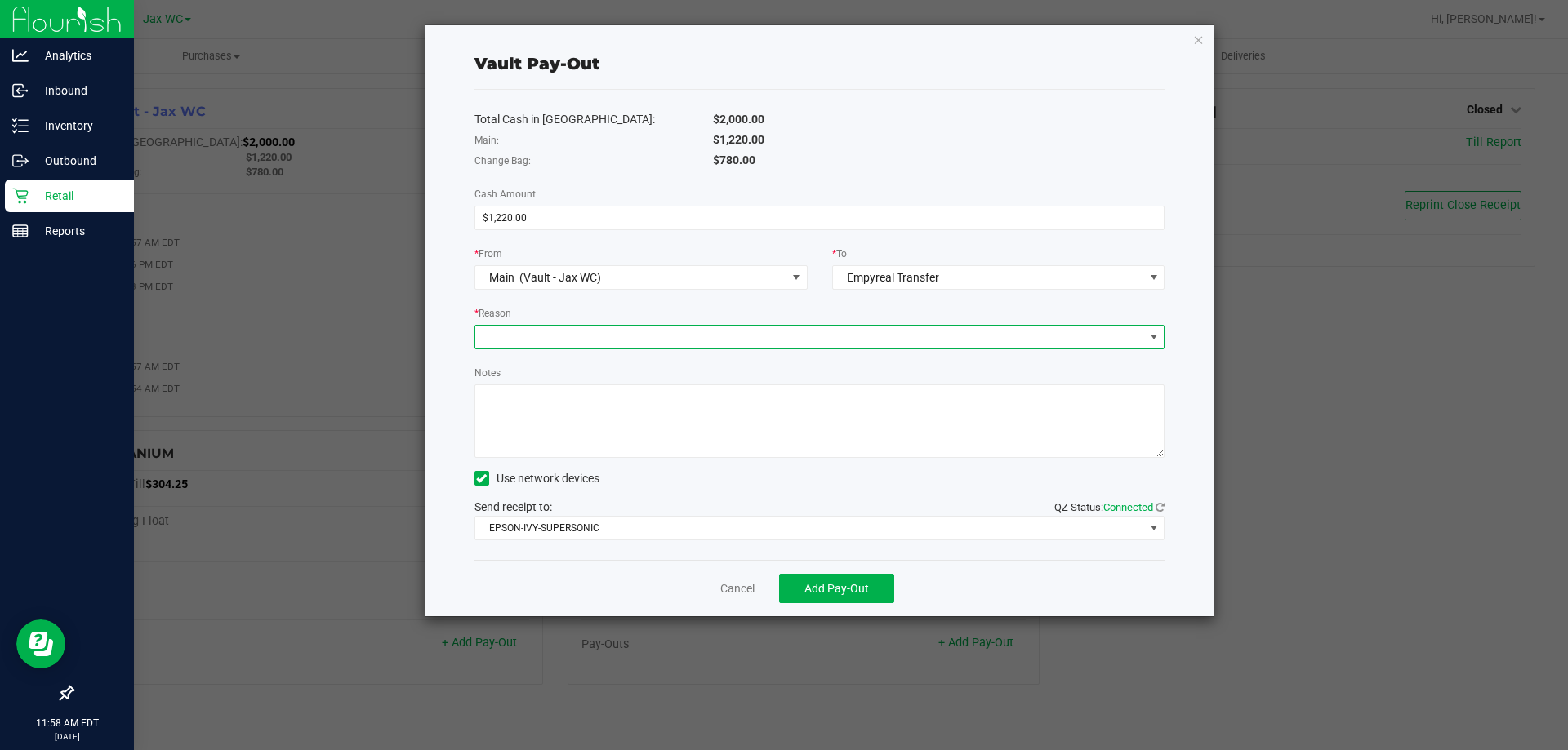
click at [772, 343] on span at bounding box center [810, 337] width 669 height 23
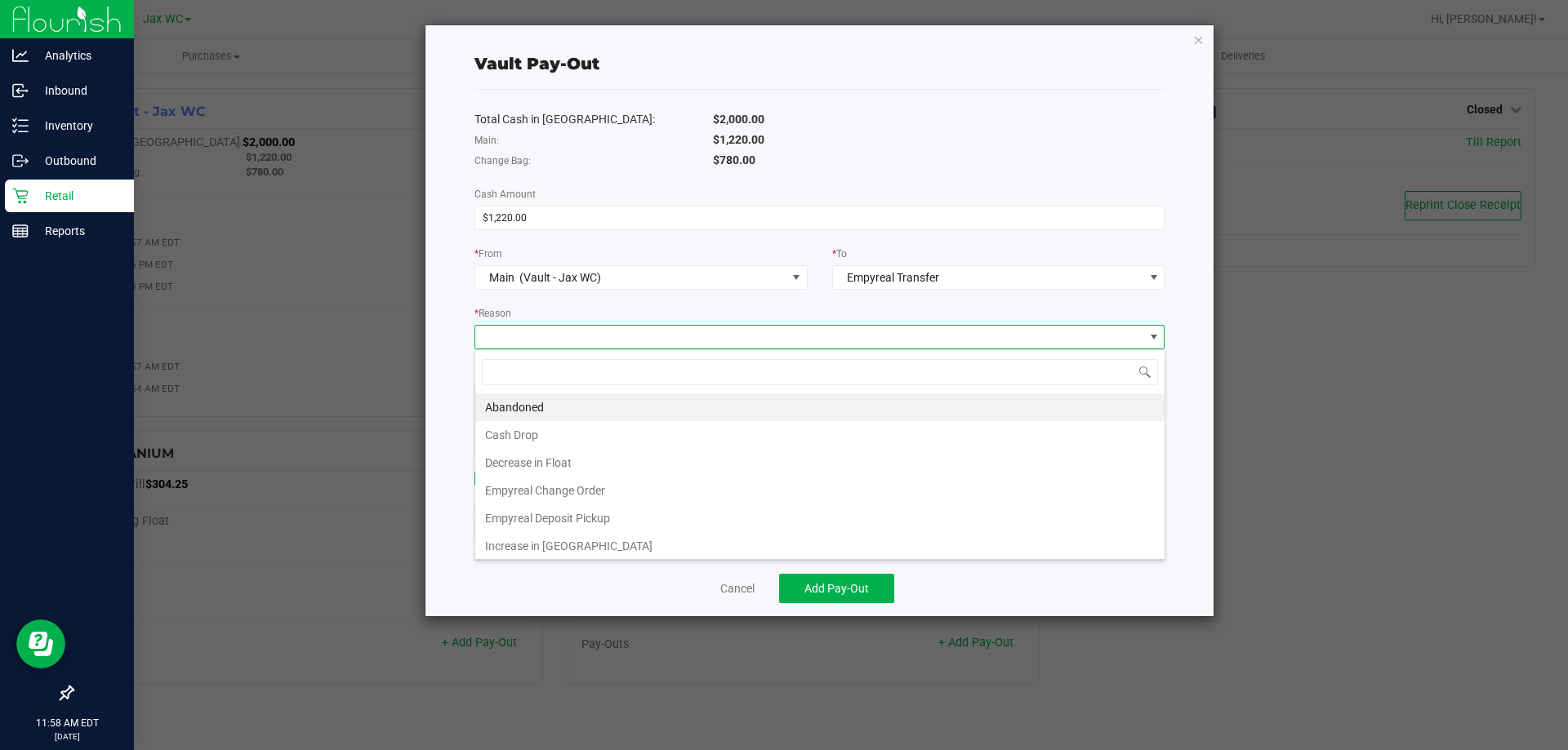
scroll to position [25, 690]
click at [713, 496] on li "Empyreal Change Order" at bounding box center [820, 490] width 689 height 28
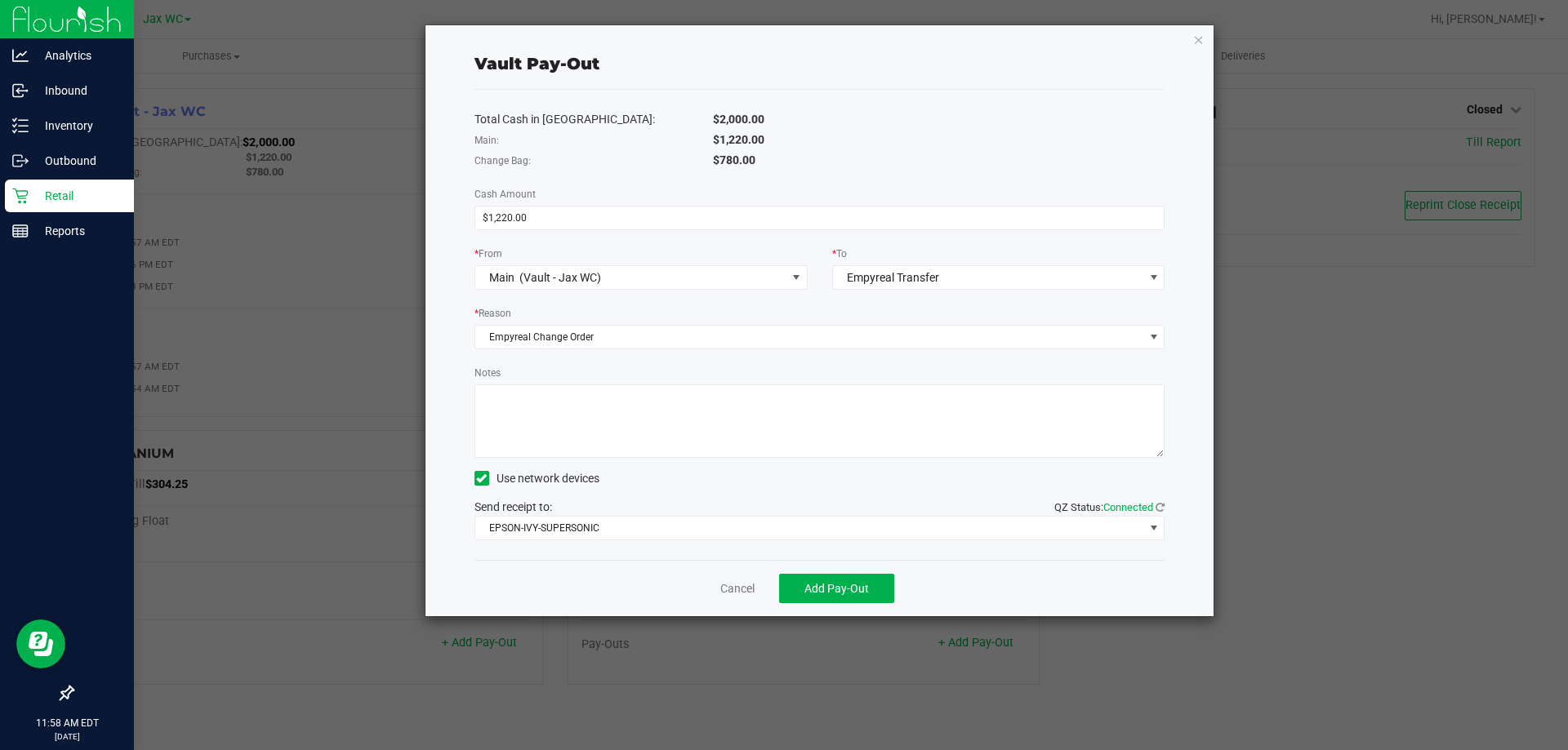
click at [623, 405] on textarea "Notes" at bounding box center [820, 421] width 691 height 74
type textarea "a"
type textarea "AS"
click at [838, 587] on span "Add Pay-Out" at bounding box center [836, 588] width 65 height 13
click at [714, 587] on link "Dismiss" at bounding box center [731, 588] width 39 height 17
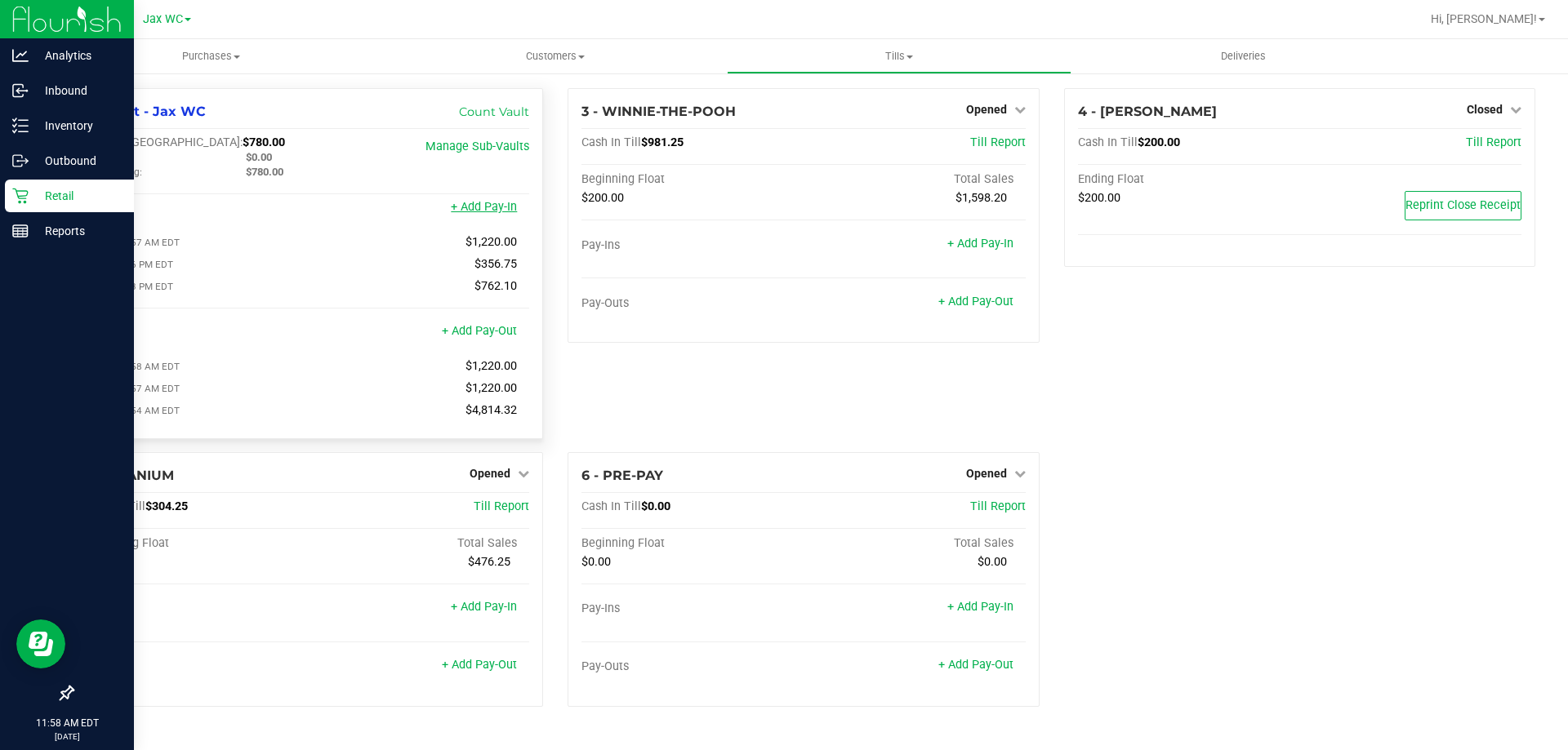
click at [486, 211] on link "+ Add Pay-In" at bounding box center [483, 207] width 66 height 14
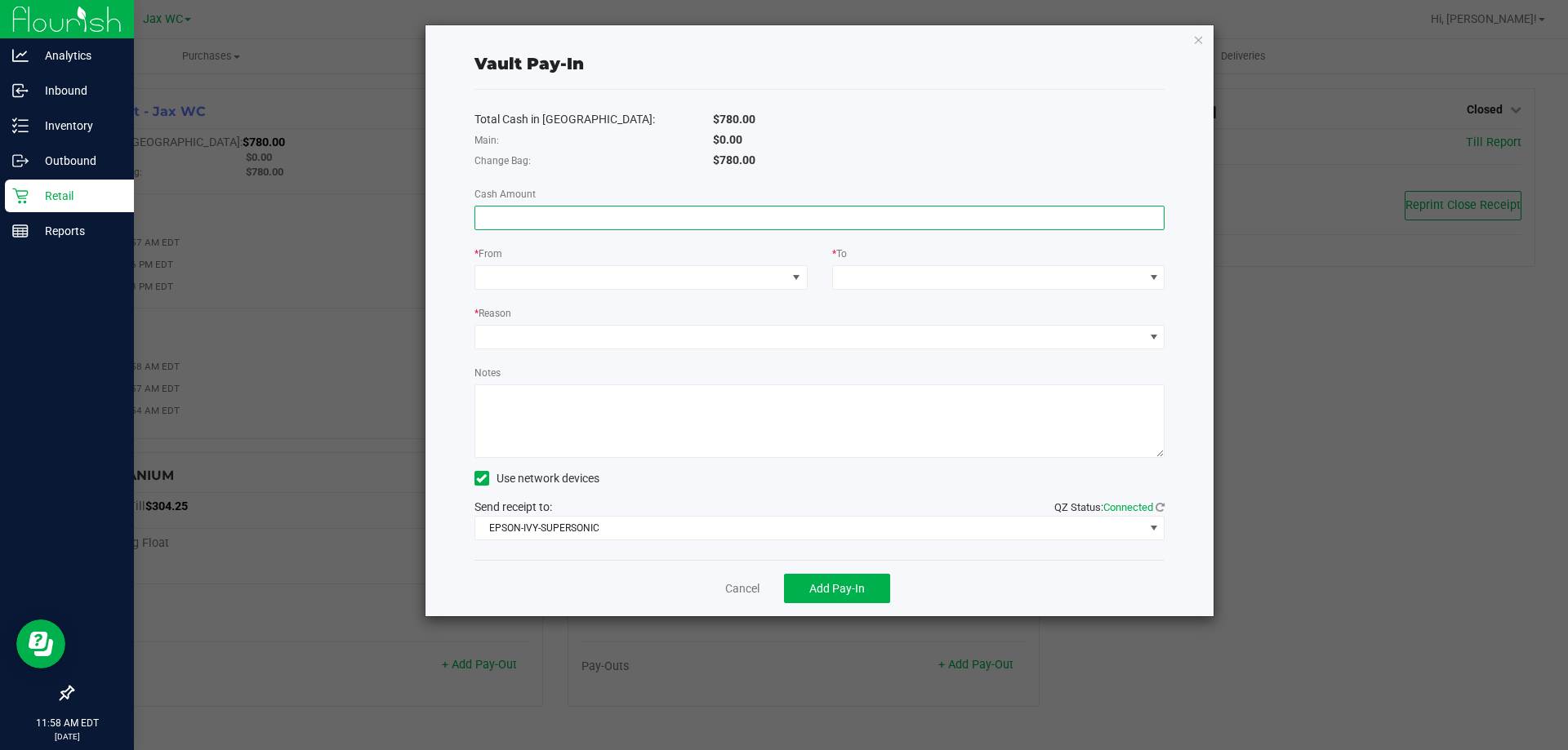
click at [781, 213] on input at bounding box center [820, 218] width 689 height 23
type input "$1,220.00"
click at [769, 279] on span at bounding box center [630, 278] width 311 height 23
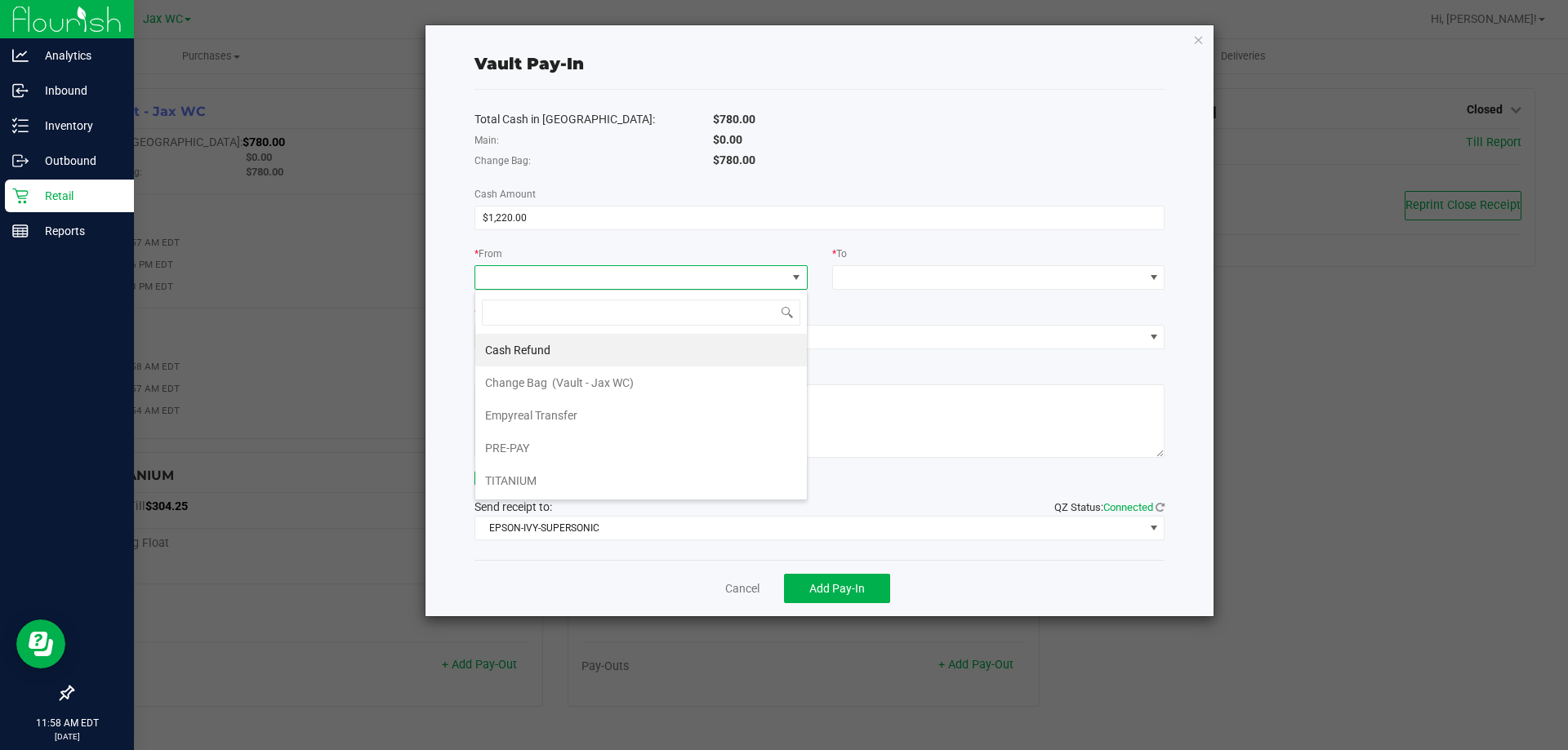
scroll to position [25, 334]
click at [697, 415] on li "Empyreal Transfer" at bounding box center [641, 415] width 332 height 33
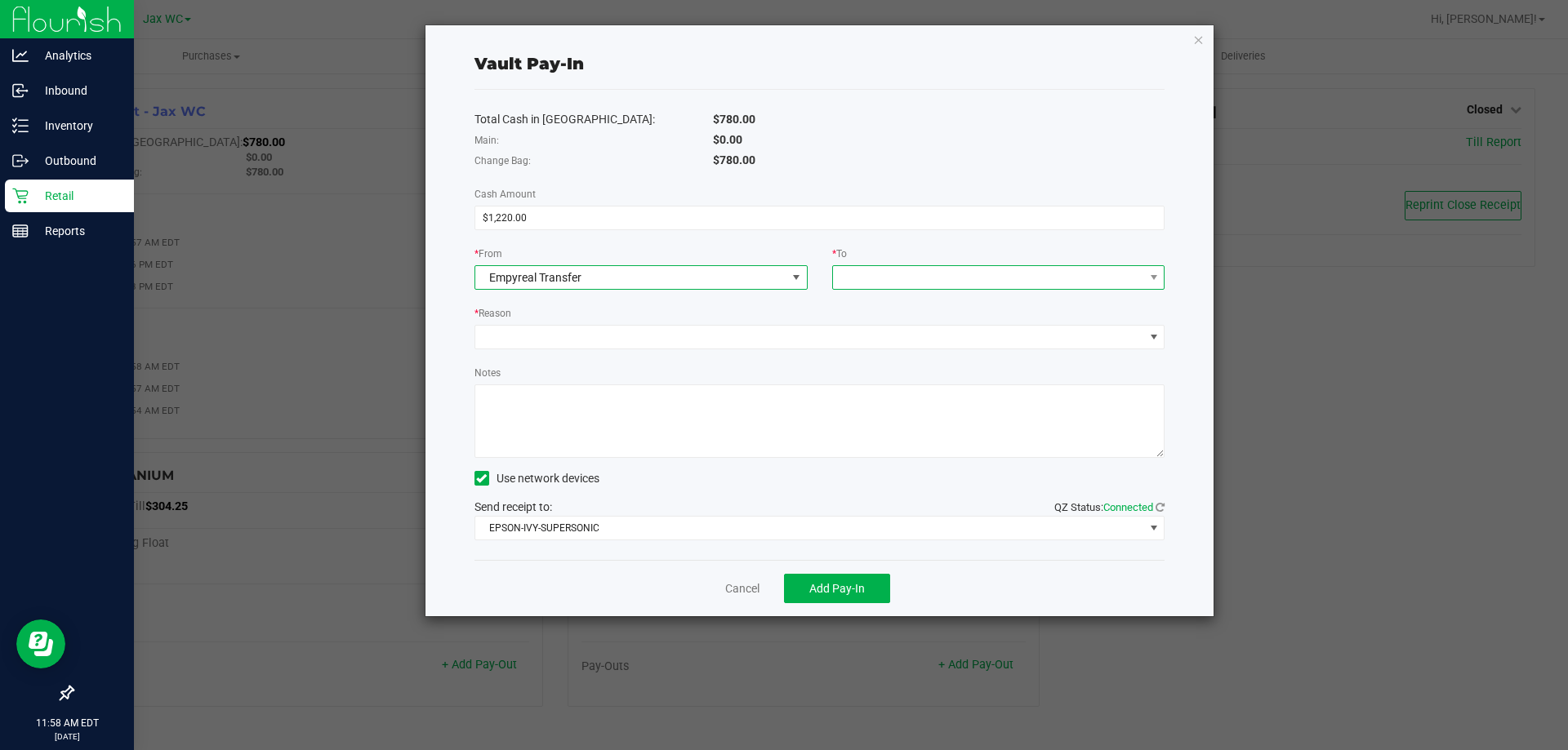
click at [910, 281] on span at bounding box center [988, 278] width 311 height 23
click at [942, 350] on span "(Vault - Jax WC)" at bounding box center [951, 350] width 82 height 13
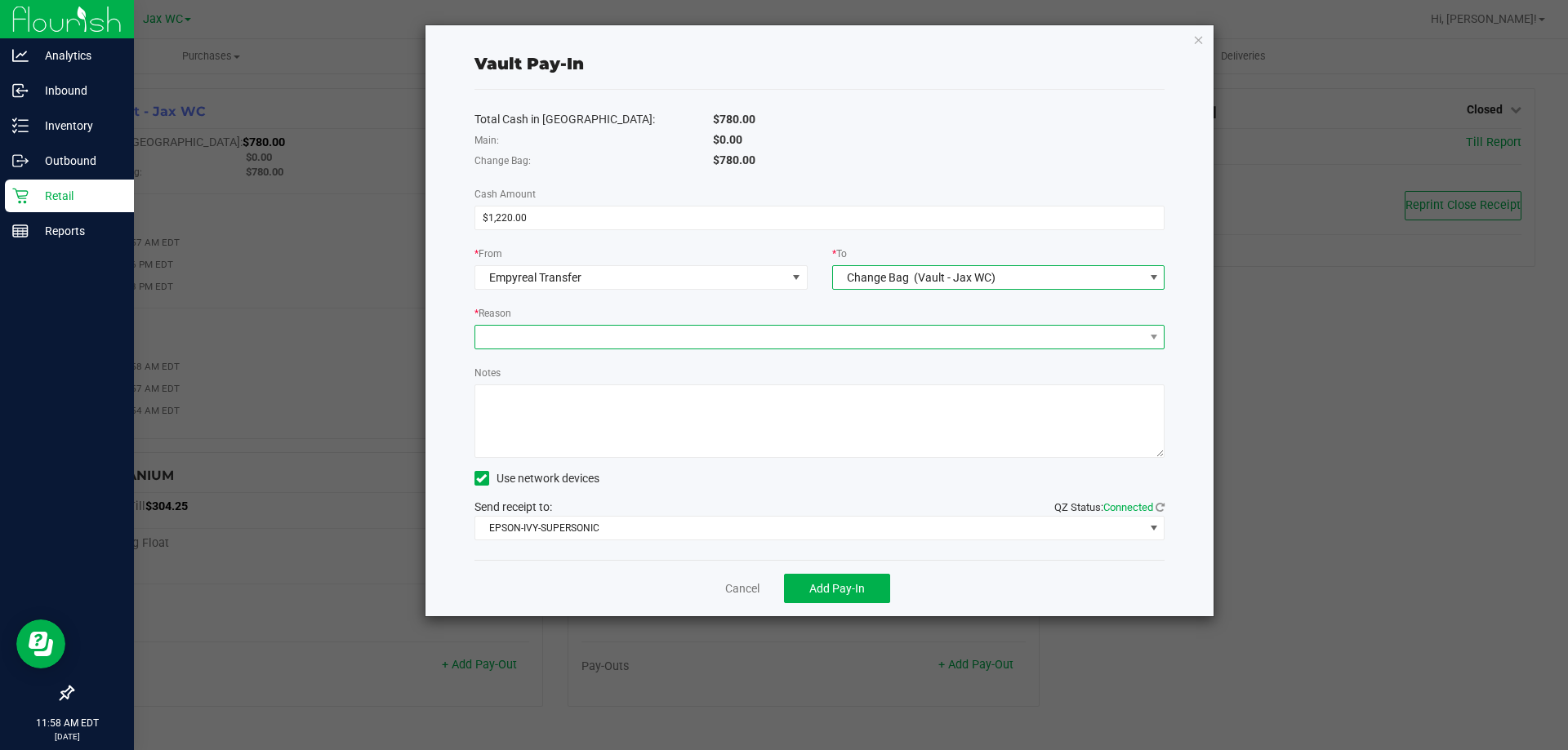
click at [749, 326] on span at bounding box center [810, 337] width 669 height 23
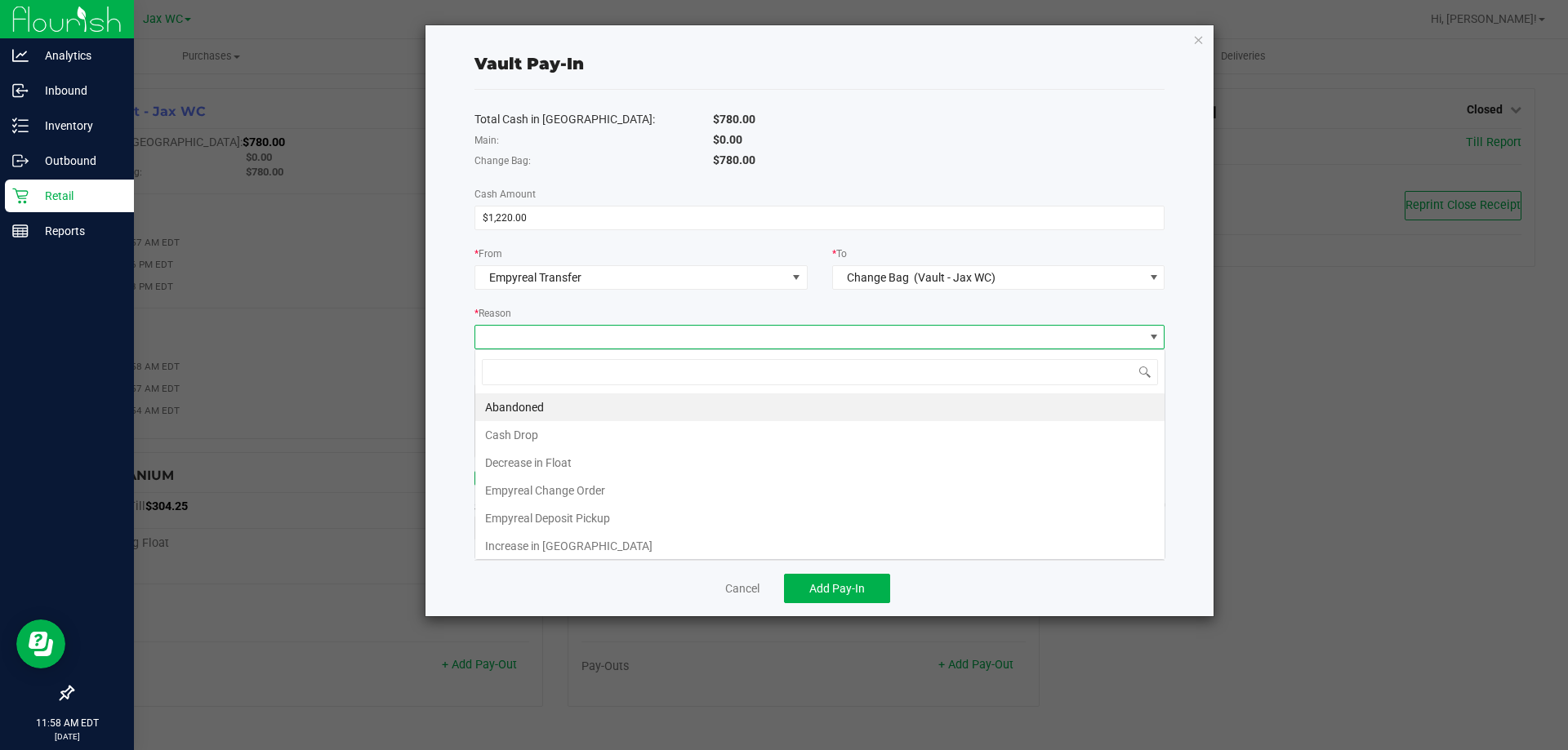
scroll to position [25, 690]
click at [698, 495] on li "Empyreal Change Order" at bounding box center [820, 490] width 689 height 28
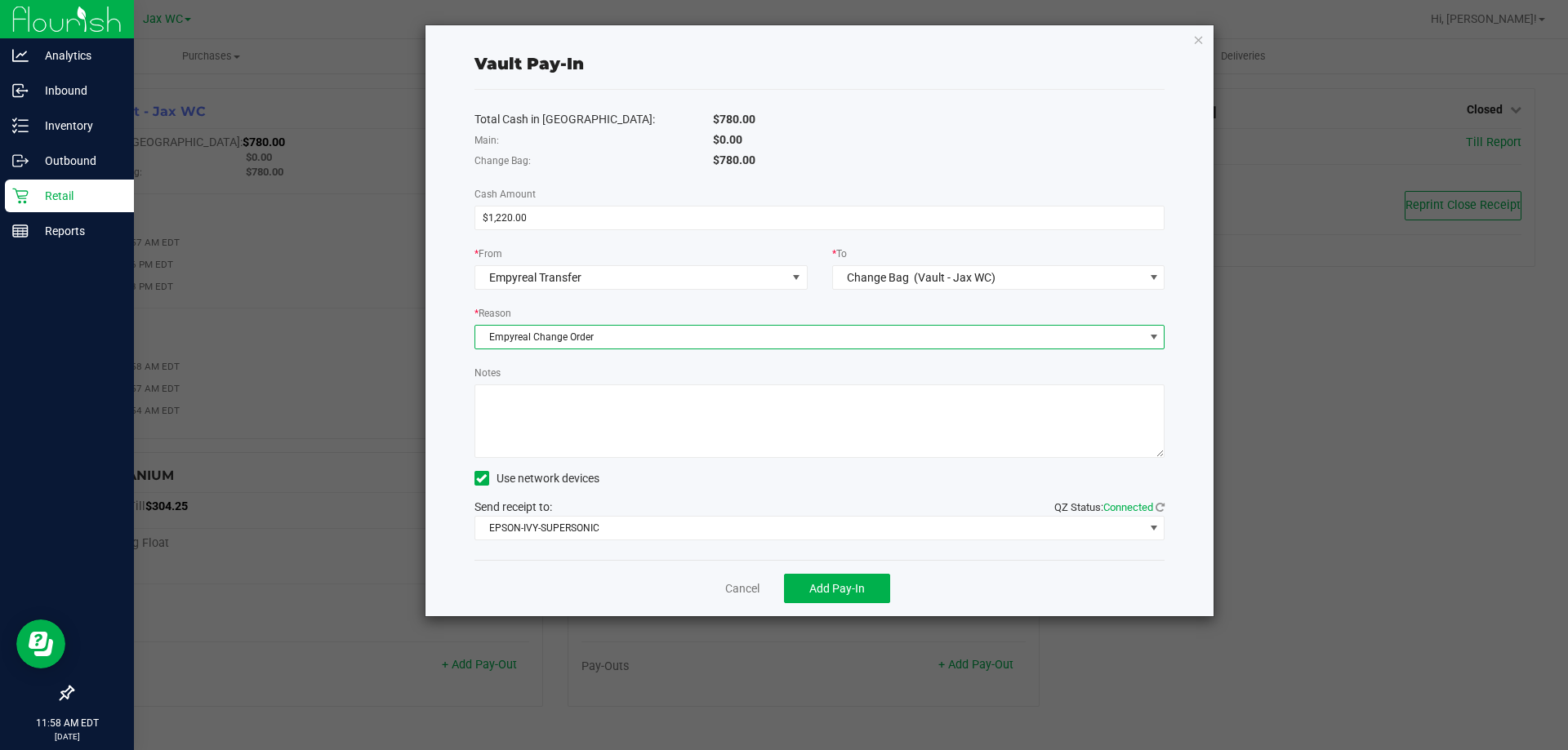
click at [690, 432] on textarea "Notes" at bounding box center [820, 421] width 691 height 74
type textarea "AS"
click at [854, 587] on span "Add Pay-In" at bounding box center [837, 588] width 56 height 13
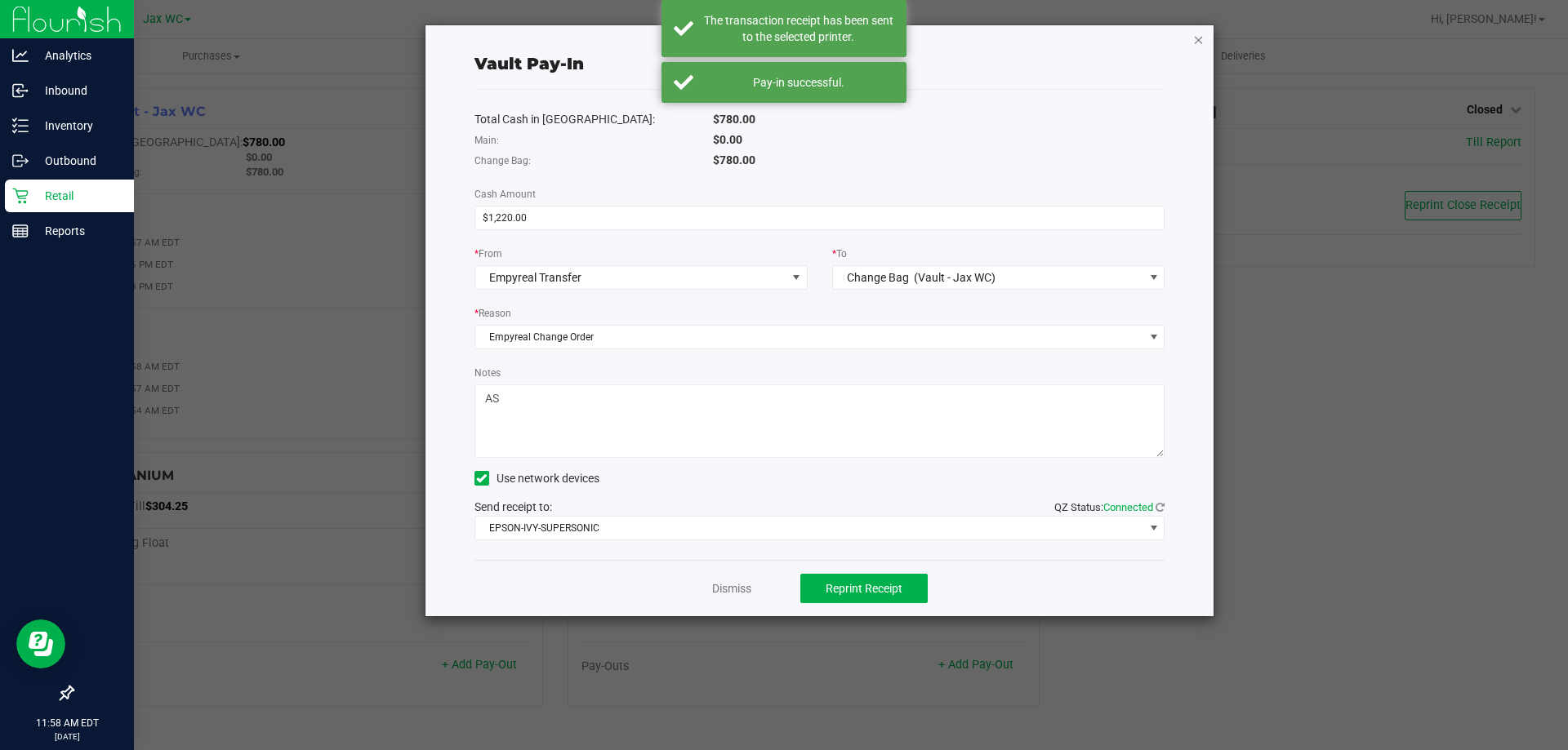
click at [1193, 41] on icon "button" at bounding box center [1197, 39] width 11 height 20
